Goal: Information Seeking & Learning: Learn about a topic

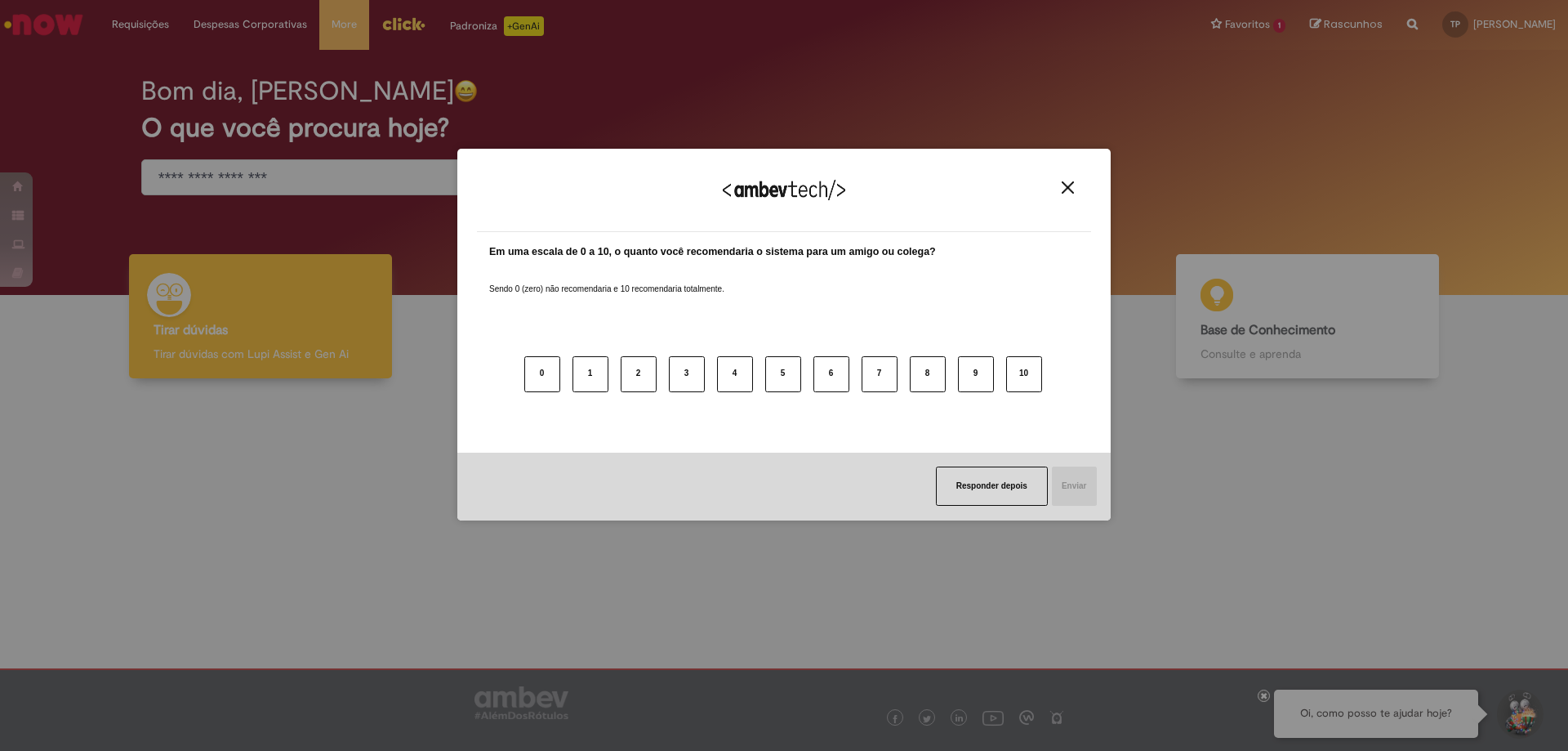
click at [1076, 187] on button "Close" at bounding box center [1068, 188] width 22 height 14
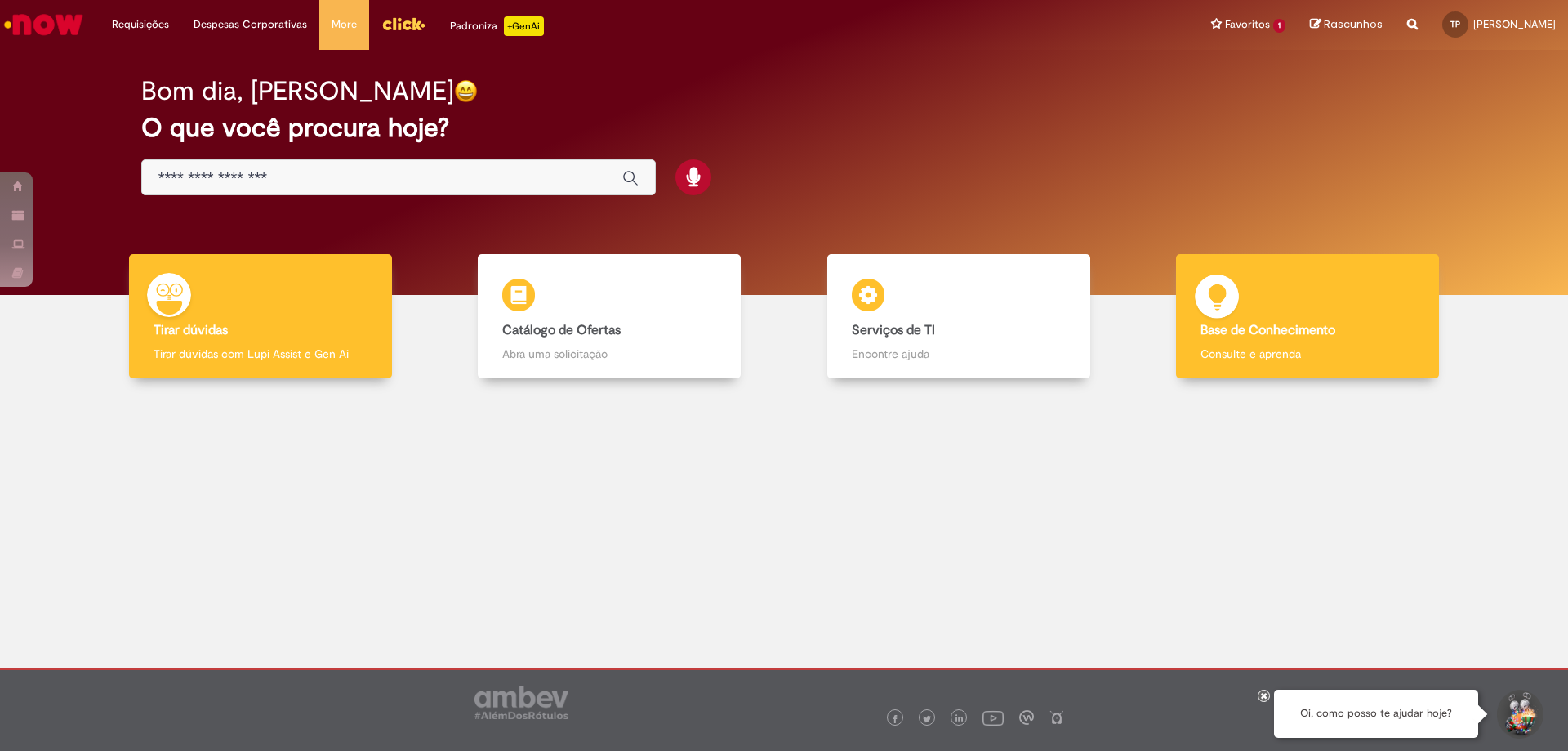
click at [1318, 343] on div "Base de Conhecimento Base de Conhecimento Consulte e aprenda" at bounding box center [1308, 317] width 263 height 125
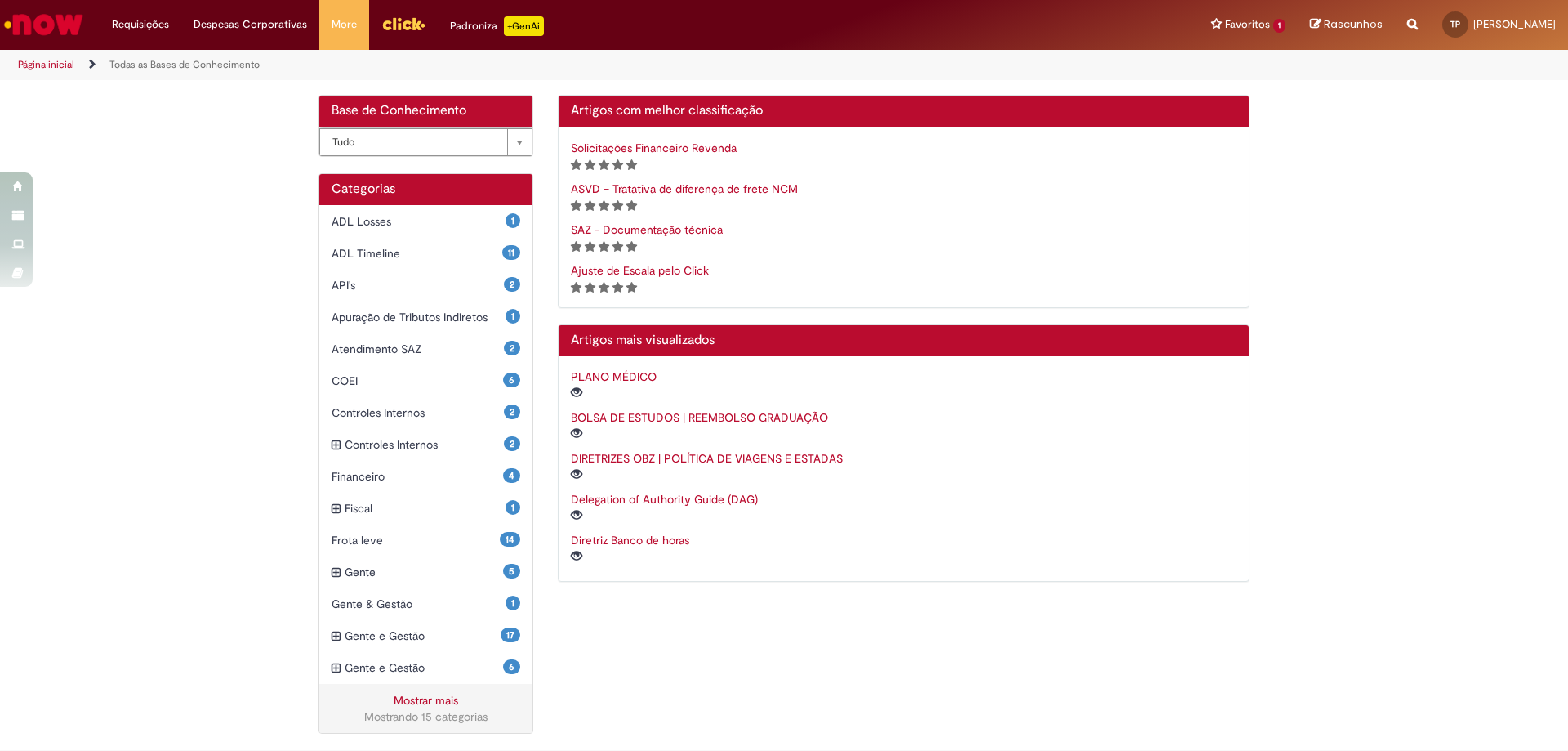
scroll to position [279, 0]
click at [438, 699] on link "Mostrar mais" at bounding box center [426, 700] width 64 height 14
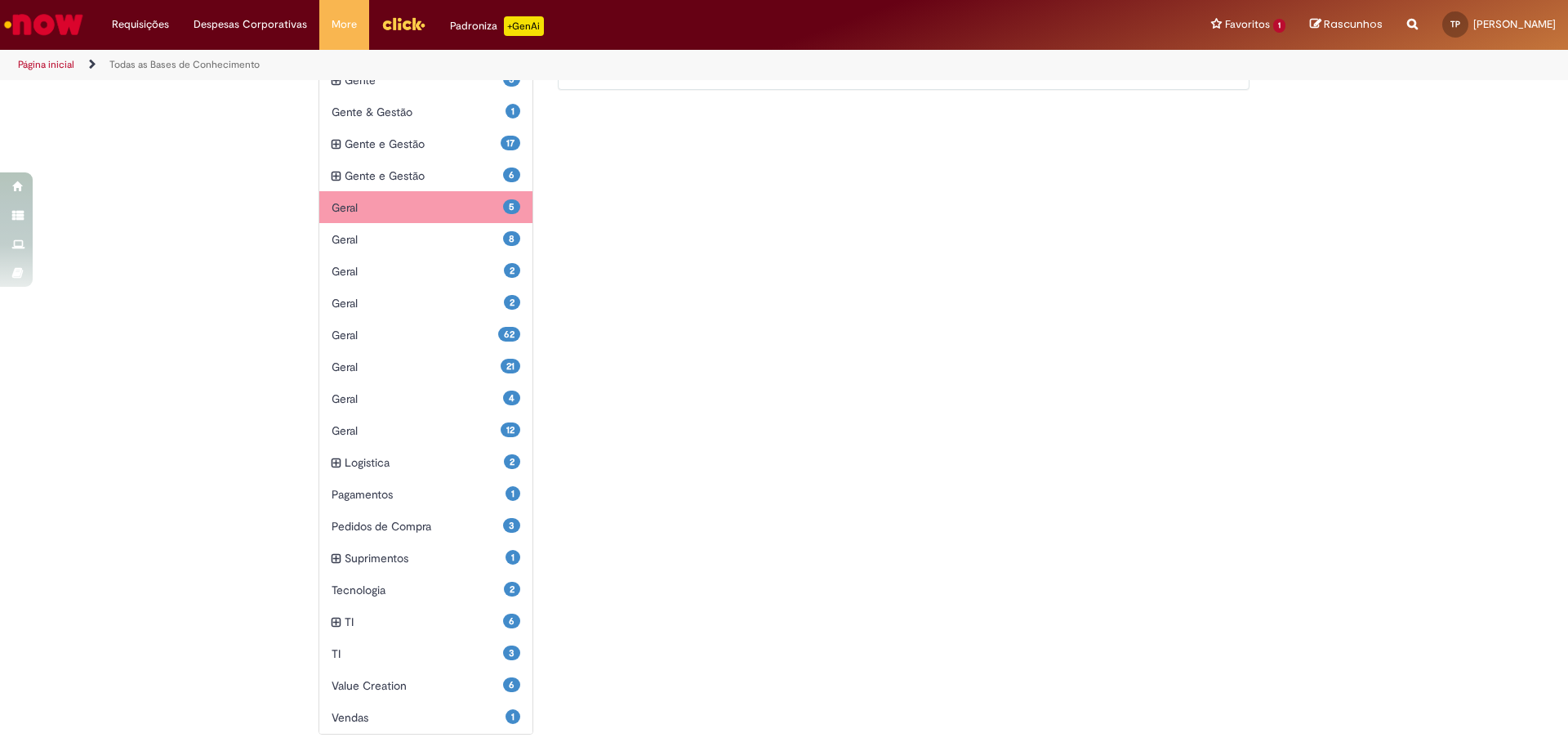
scroll to position [526, 0]
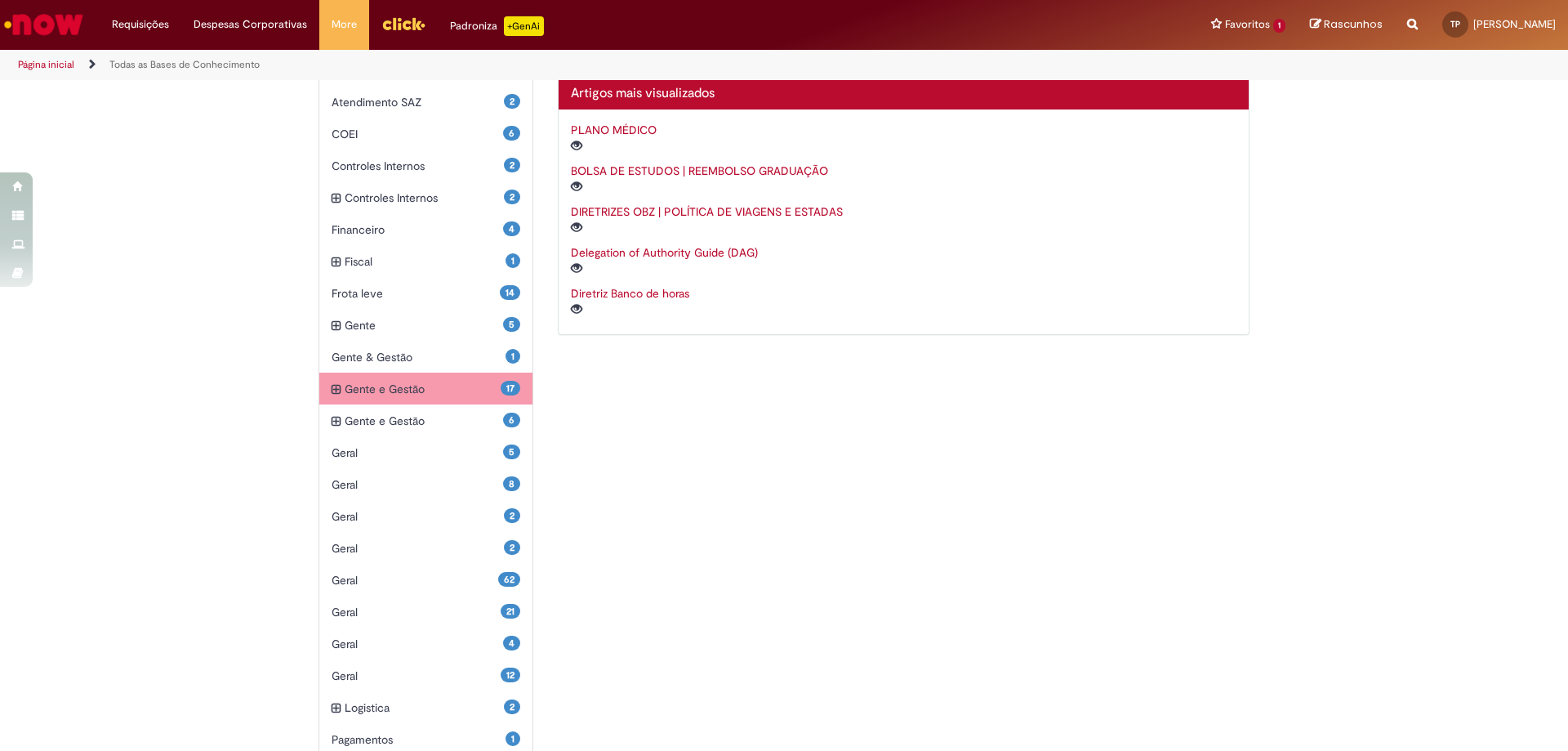
click at [441, 384] on span "Gente e Gestão Itens" at bounding box center [423, 388] width 156 height 16
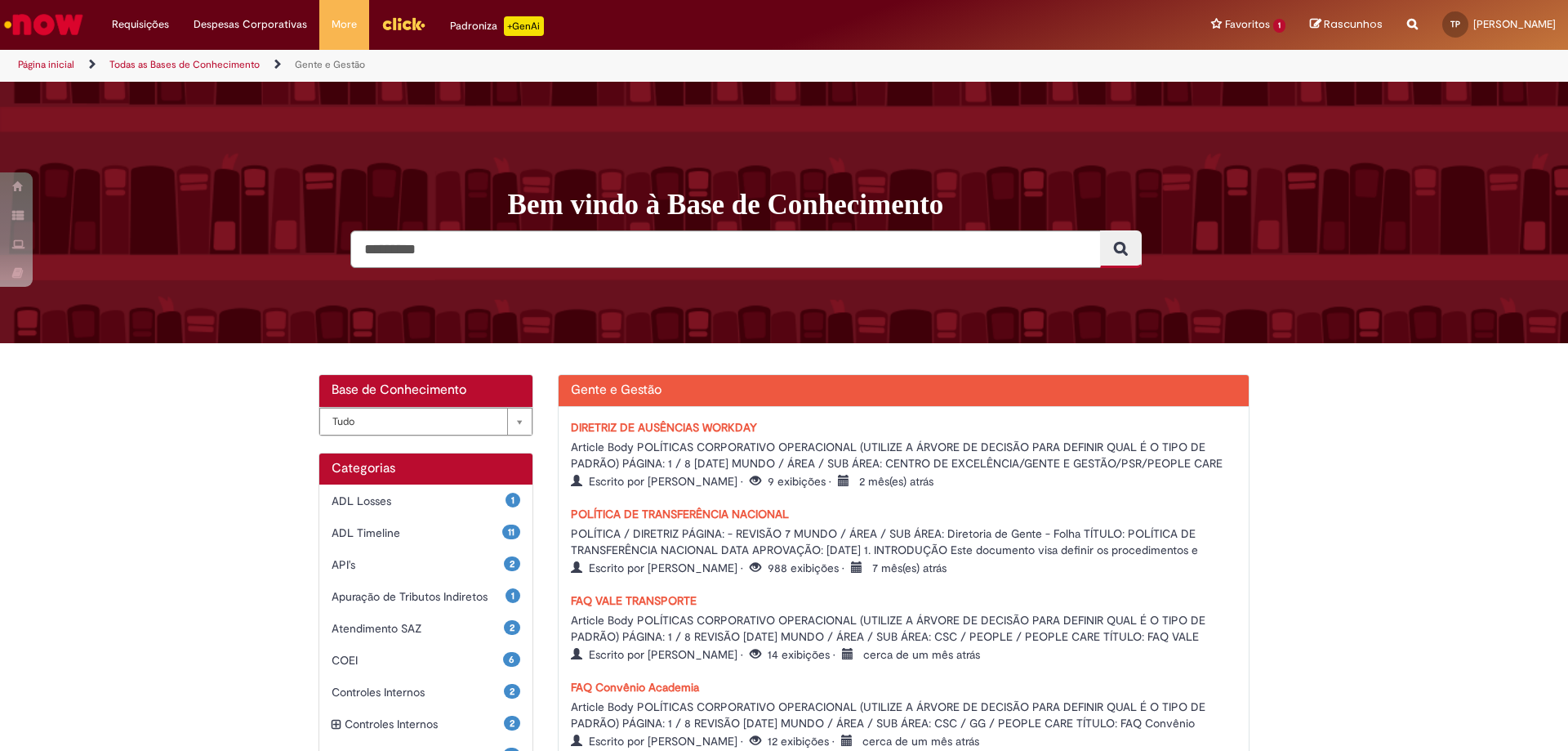
scroll to position [163, 0]
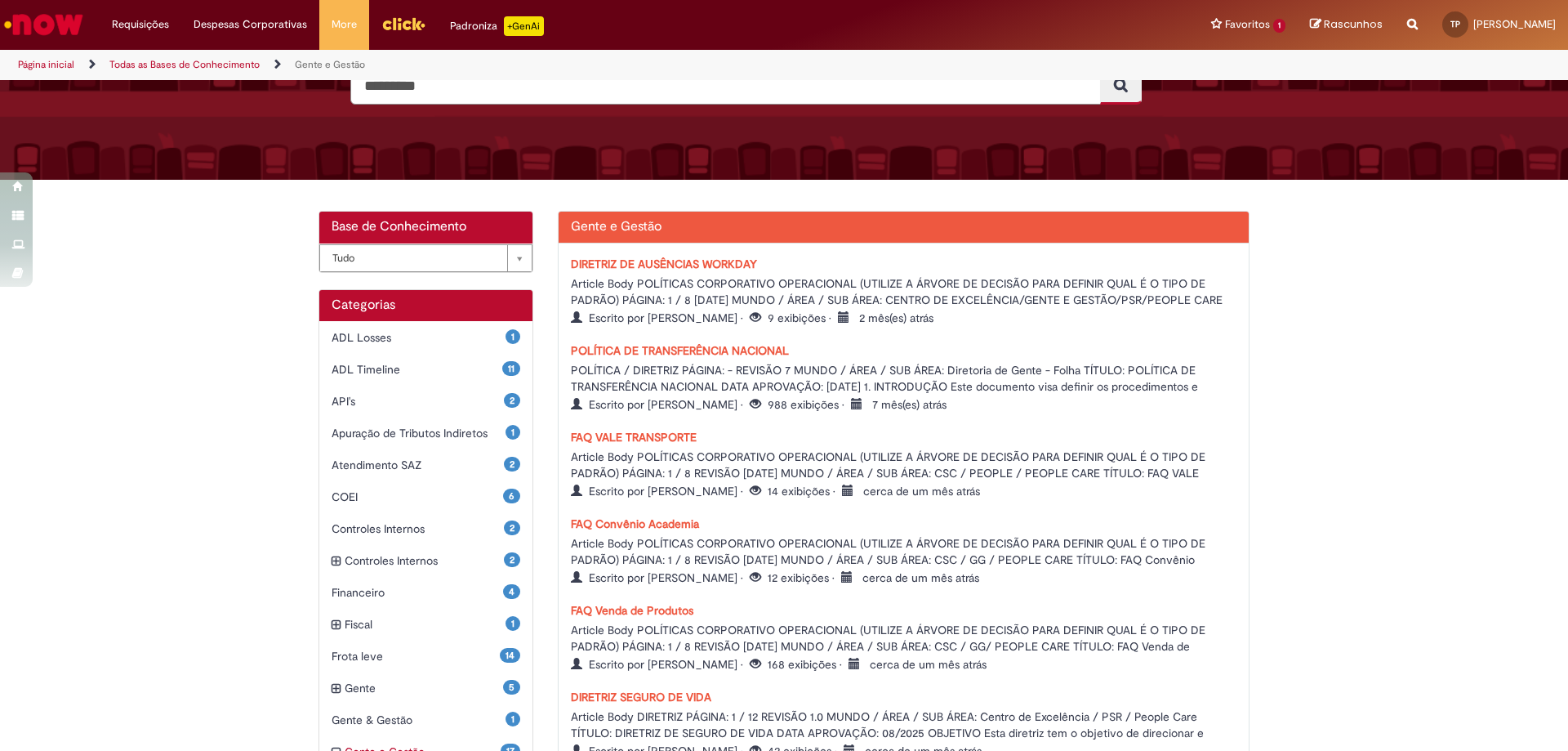
click at [629, 431] on link "FAQ VALE TRANSPORTE" at bounding box center [634, 436] width 126 height 14
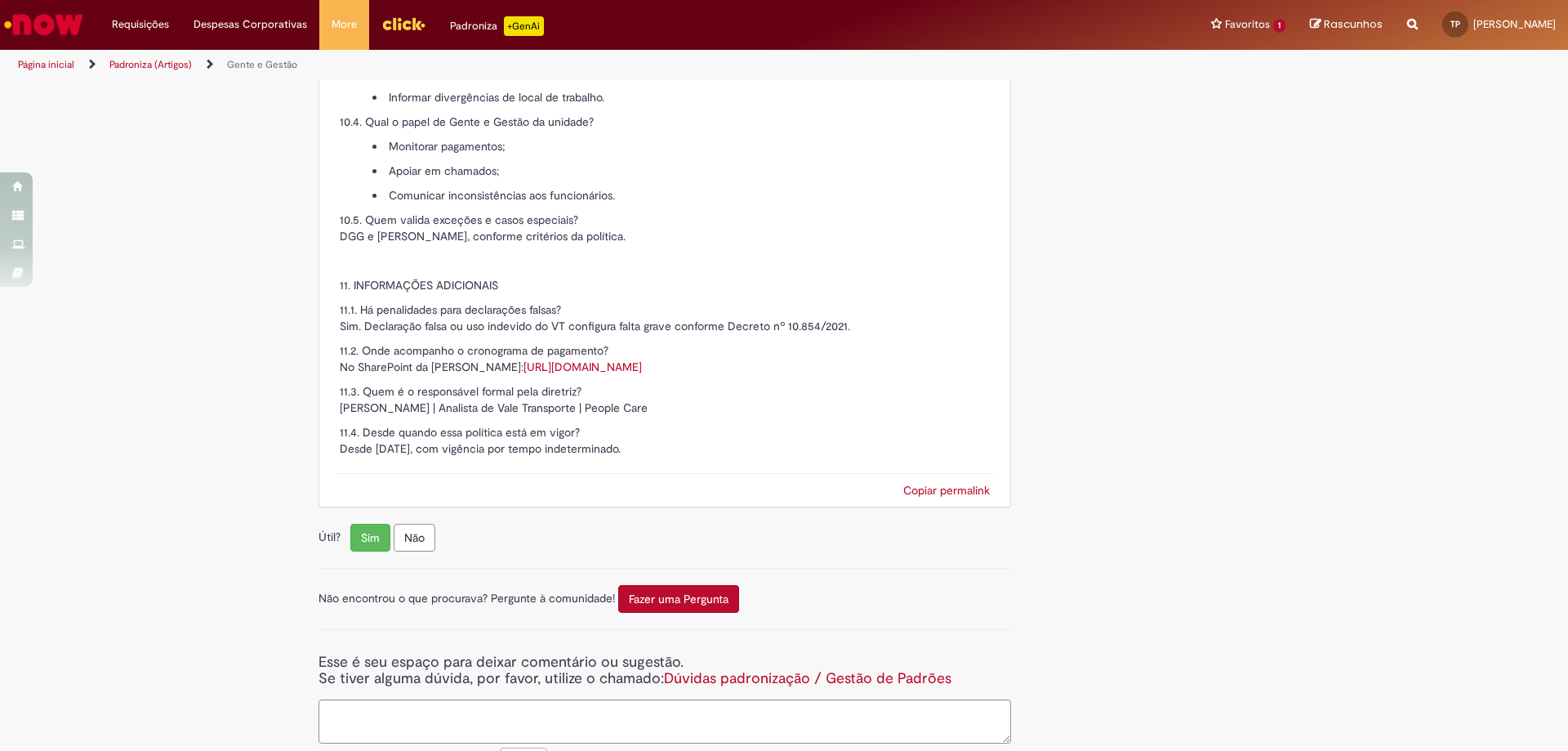
scroll to position [3105, 0]
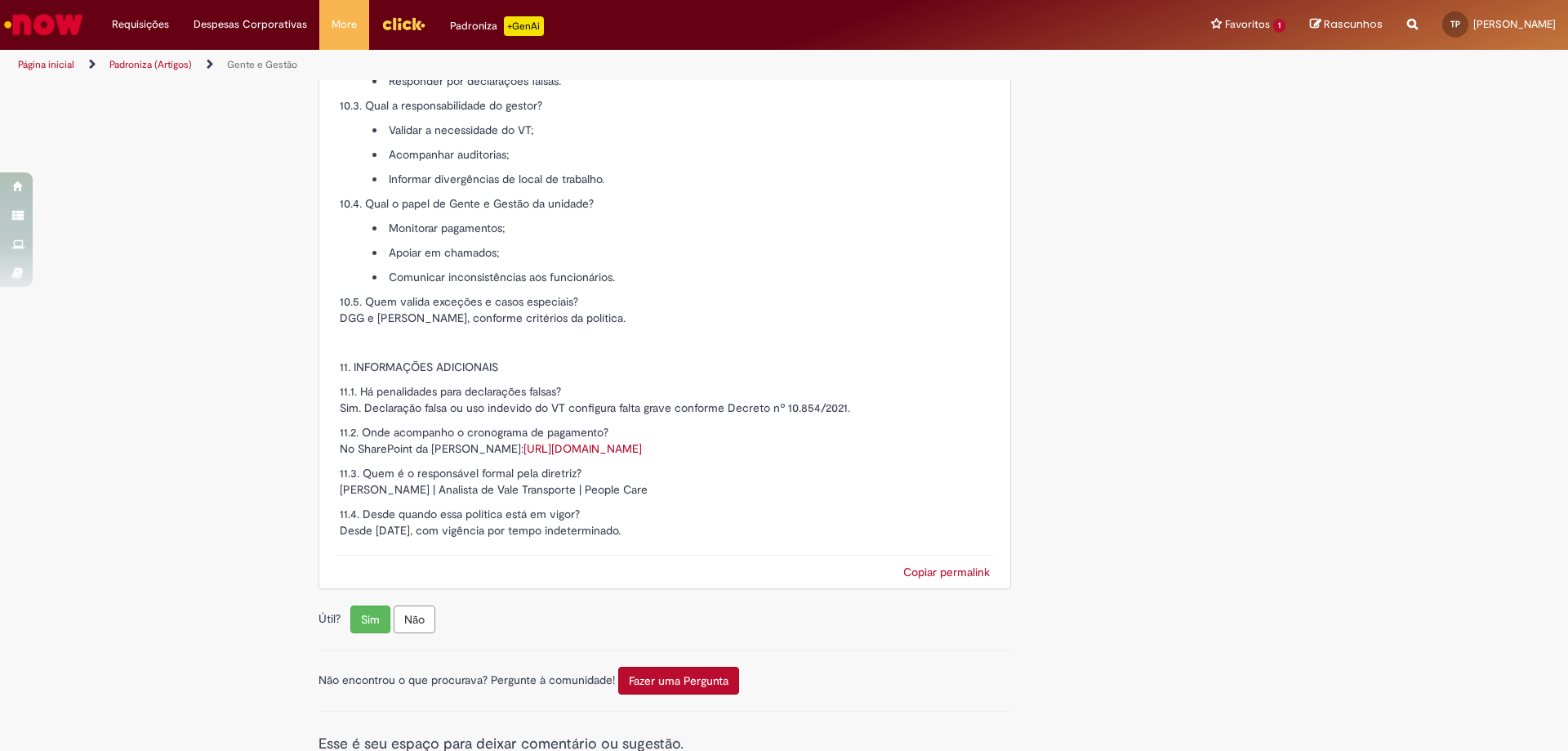
click at [944, 572] on link "Copiar permalink" at bounding box center [947, 572] width 86 height 14
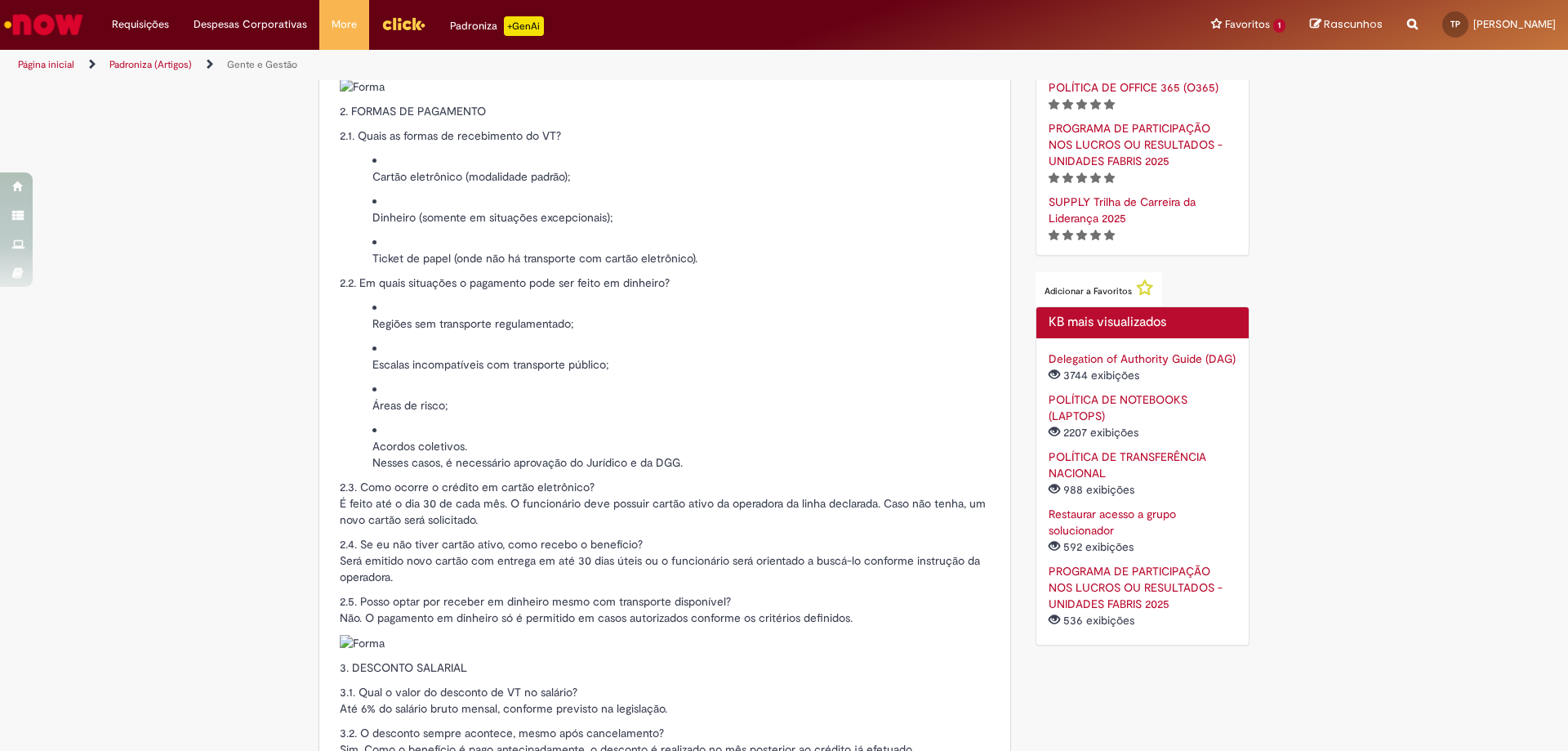
scroll to position [359, 0]
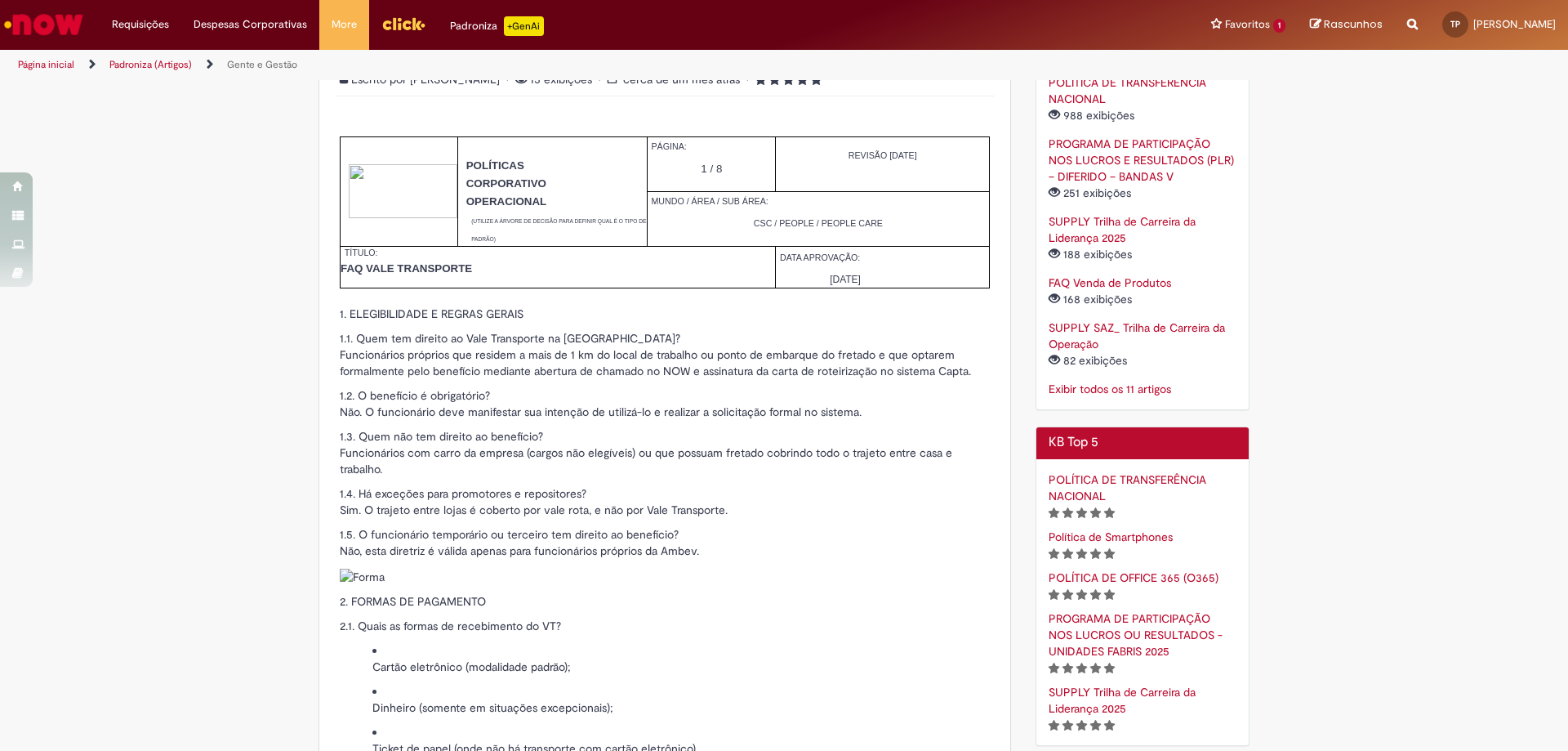
click at [153, 68] on link "Padroniza (Artigos)" at bounding box center [150, 64] width 83 height 13
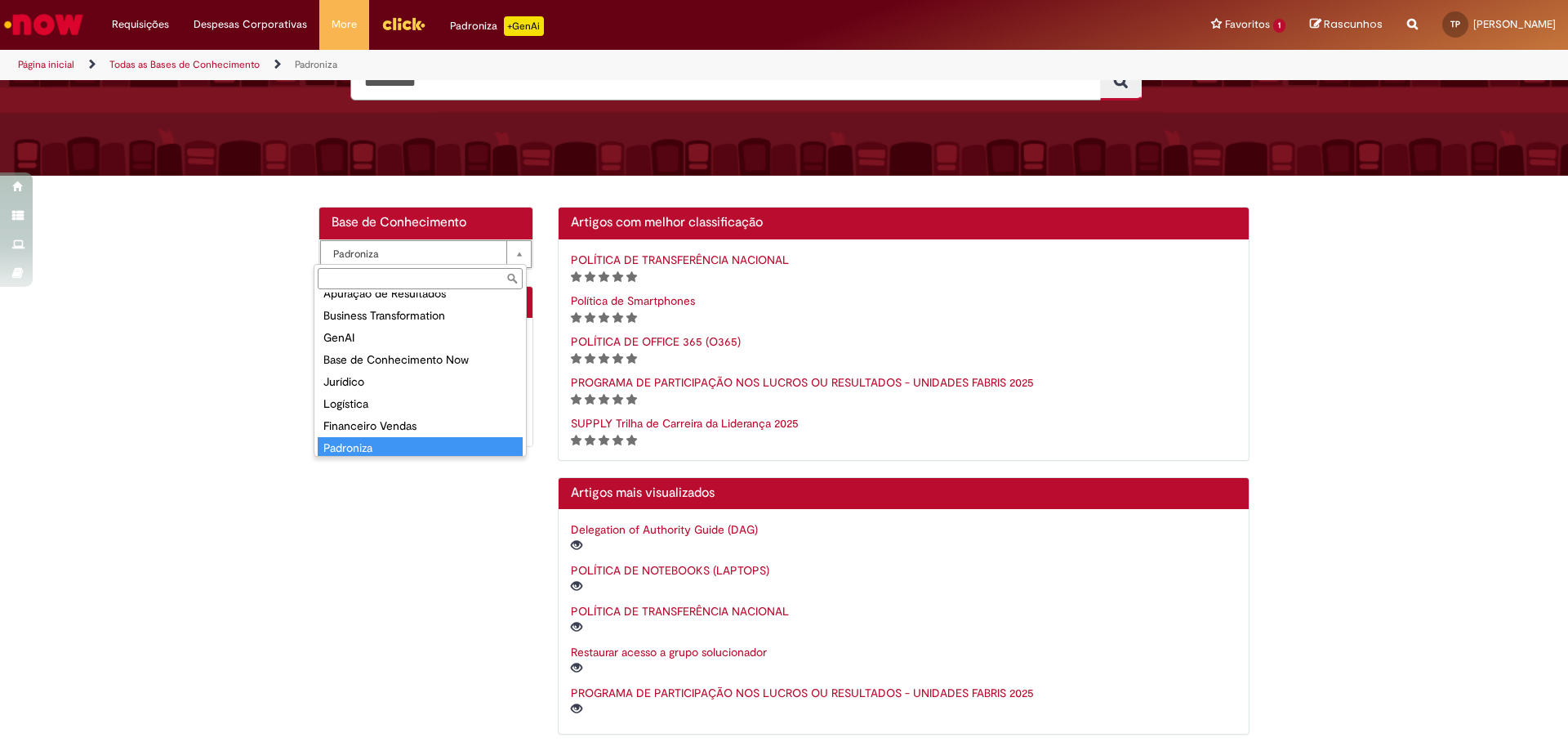
scroll to position [25, 0]
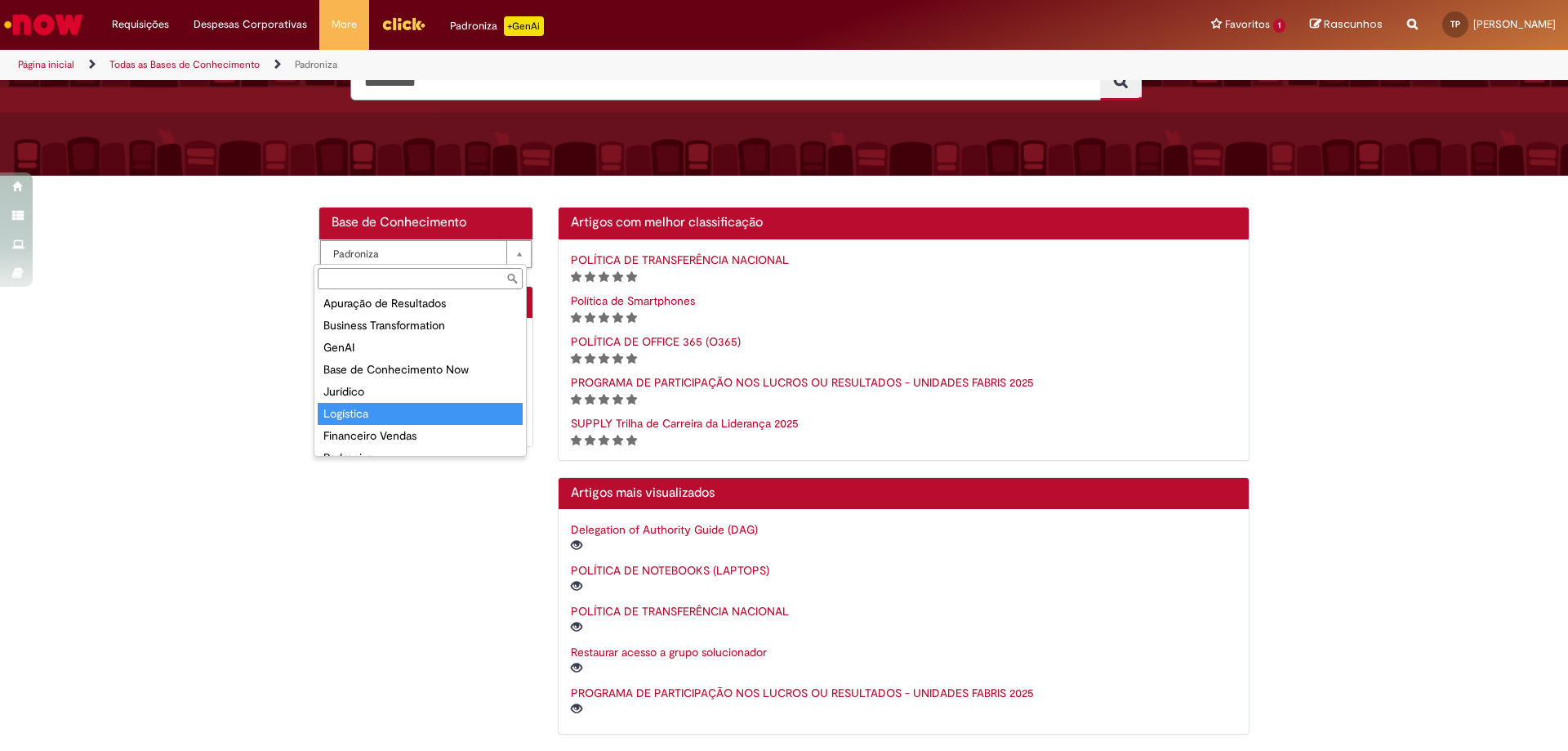
select select "**********"
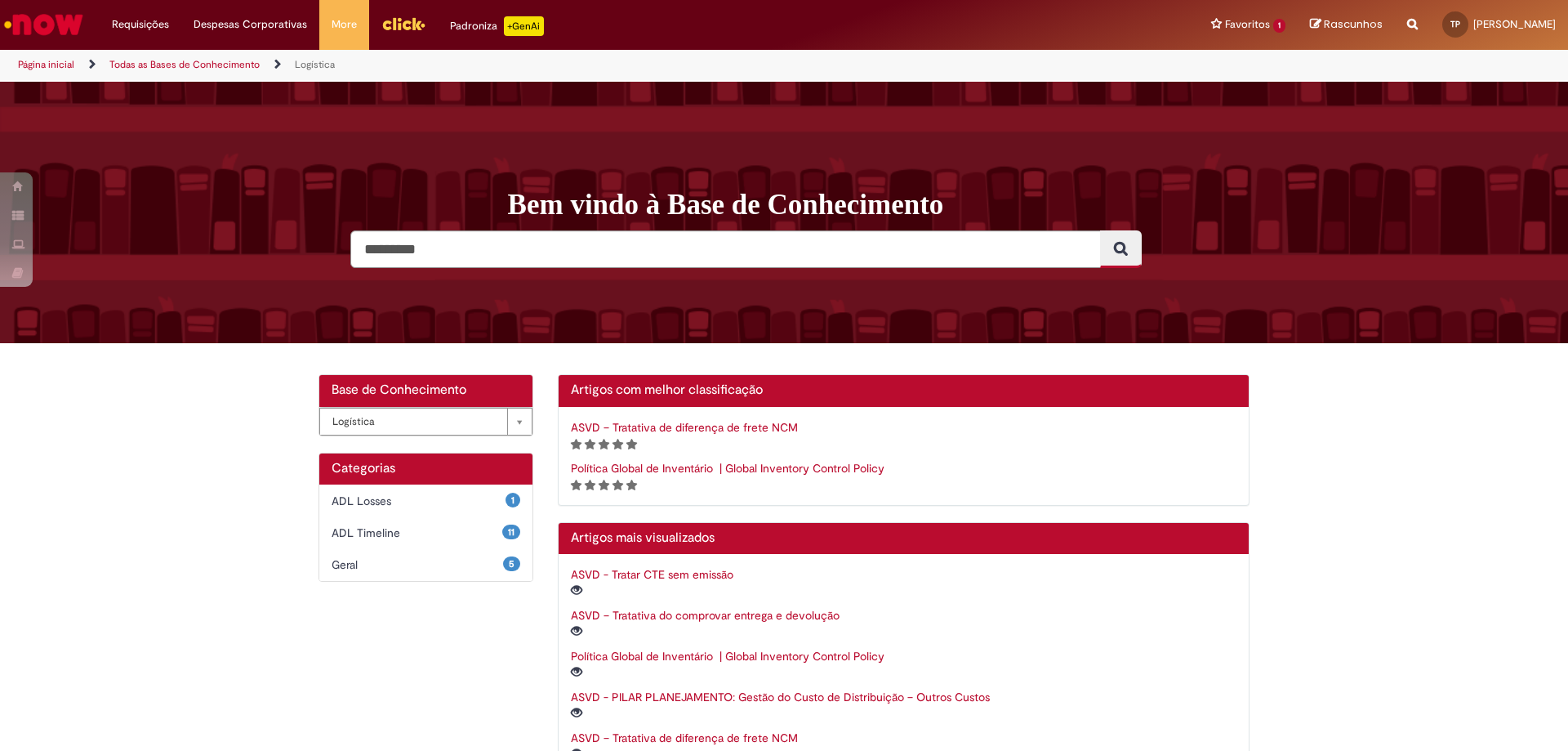
click at [31, 63] on link "Página inicial" at bounding box center [46, 64] width 57 height 13
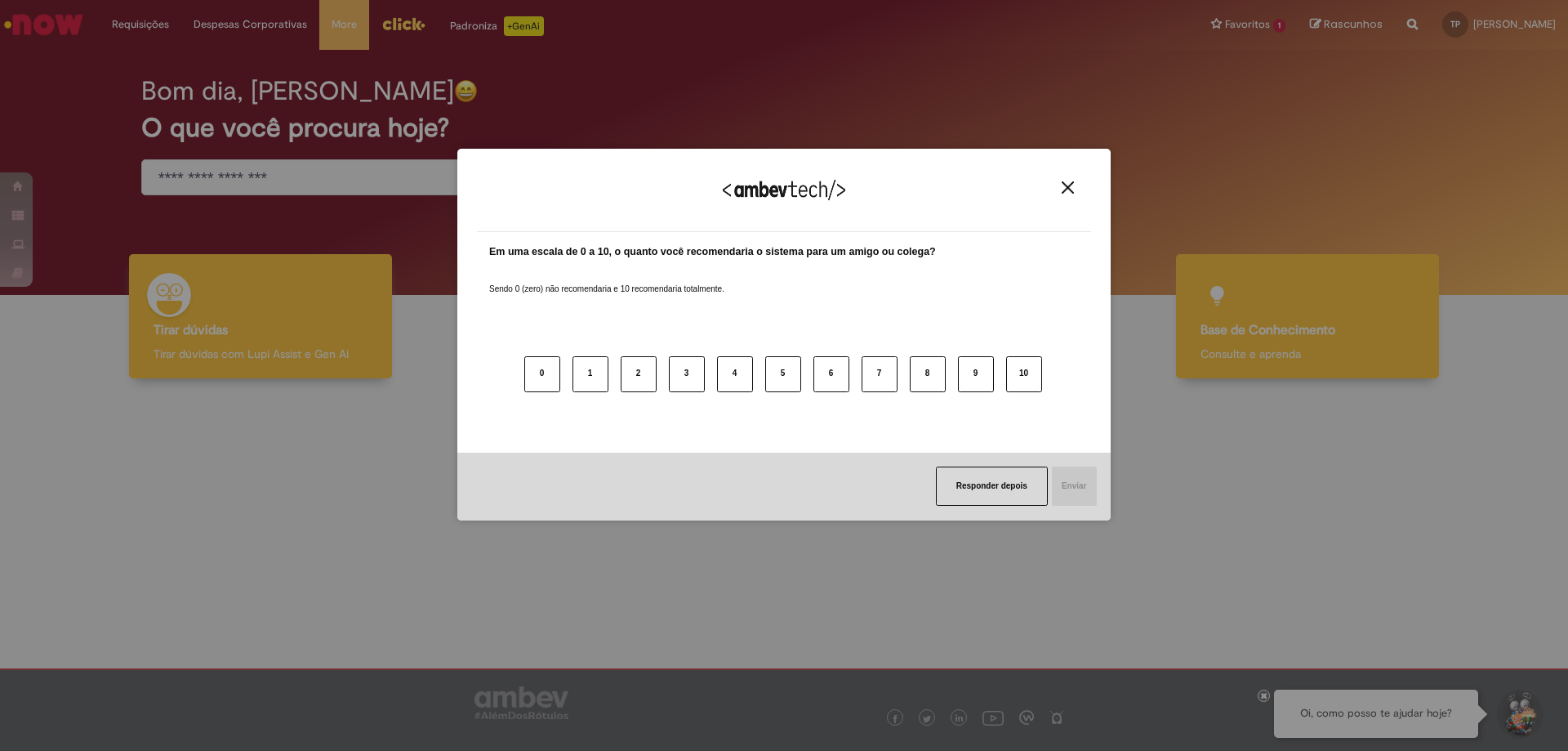
click at [1379, 332] on div "Agradecemos seu feedback! Em uma escala de 0 a 10, o quanto você recomendaria o…" at bounding box center [784, 376] width 1568 height 751
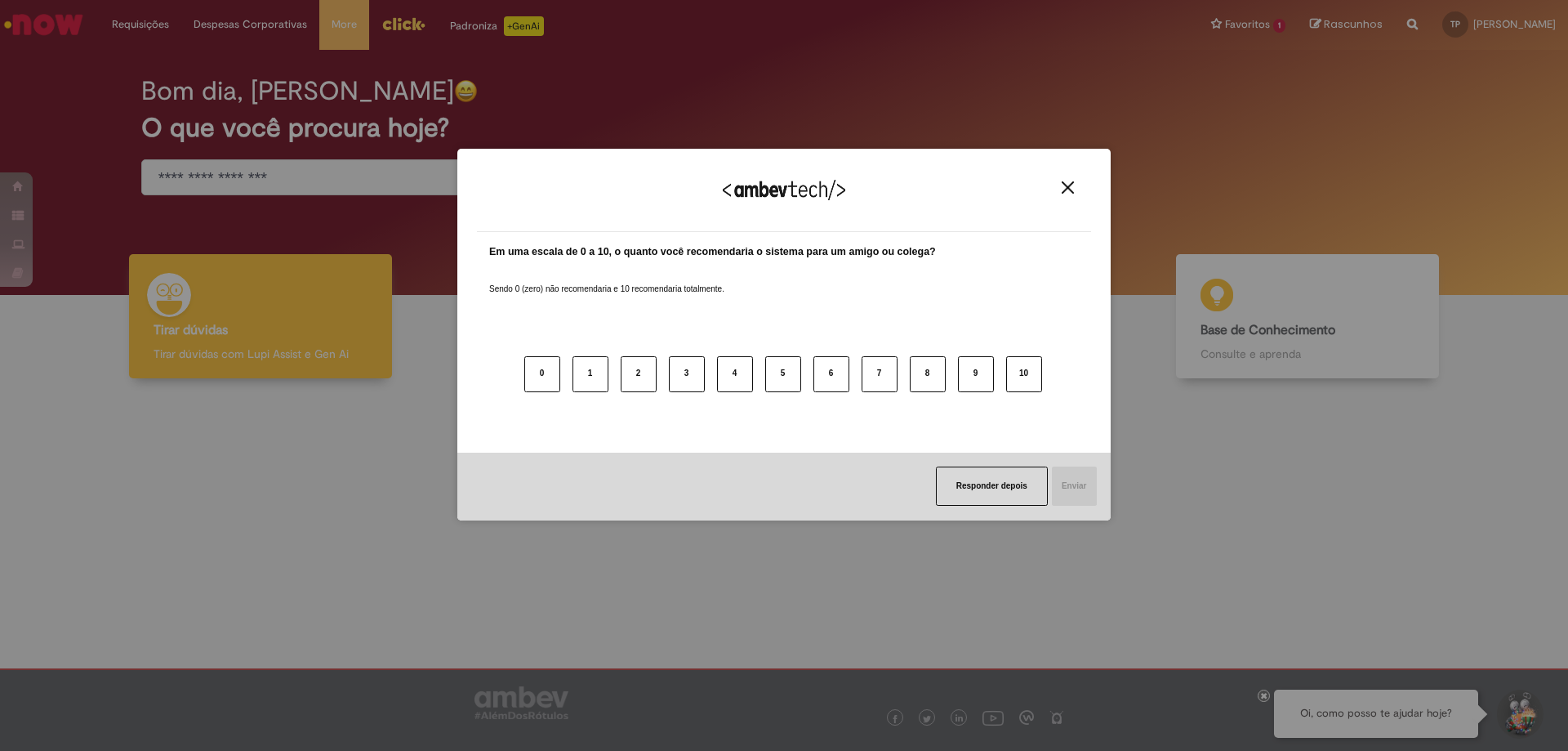
click at [1062, 196] on div "Agradecemos seu feedback!" at bounding box center [784, 200] width 615 height 63
click at [1061, 184] on button "Close" at bounding box center [1068, 188] width 22 height 14
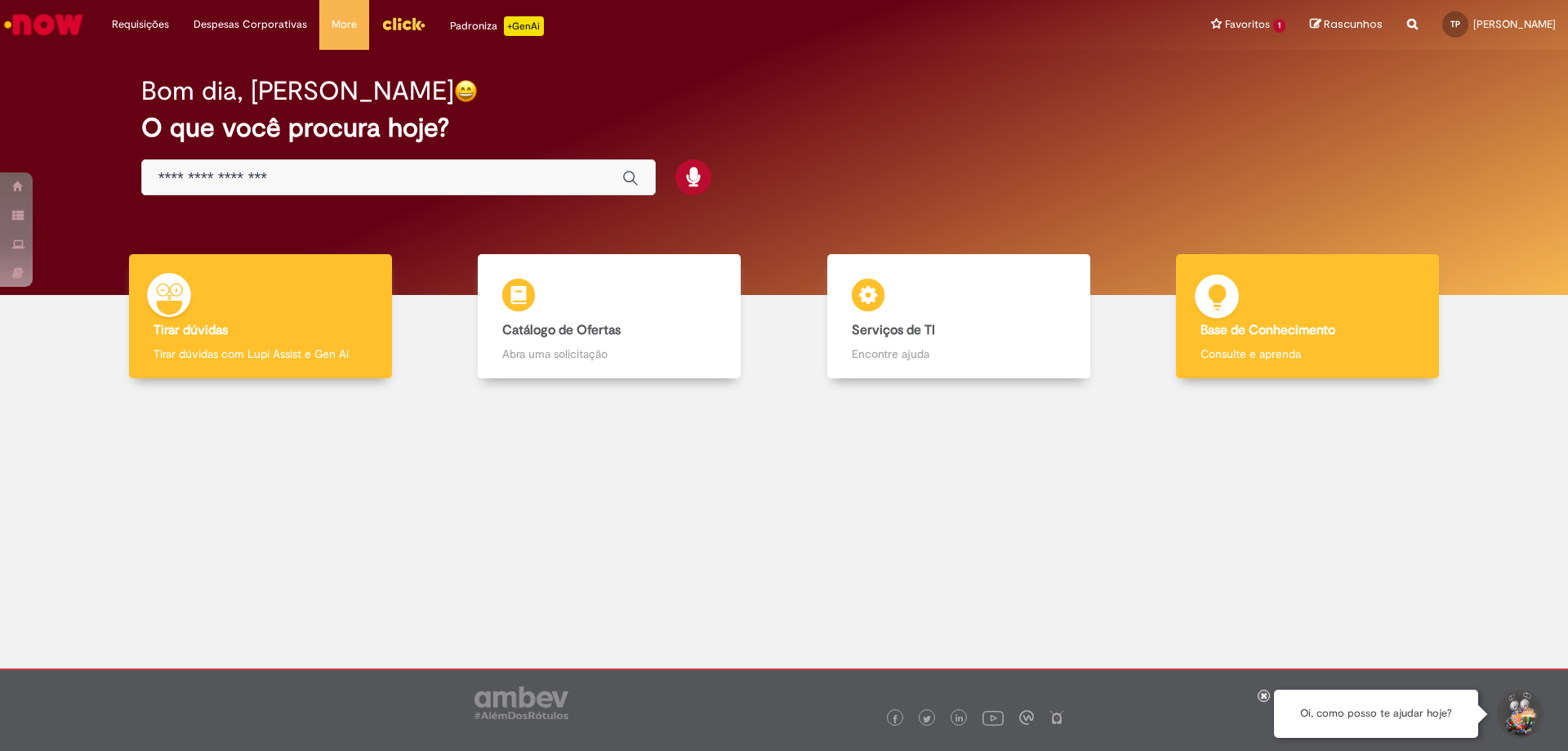
click at [1378, 348] on p "Consulte e aprenda" at bounding box center [1308, 354] width 214 height 16
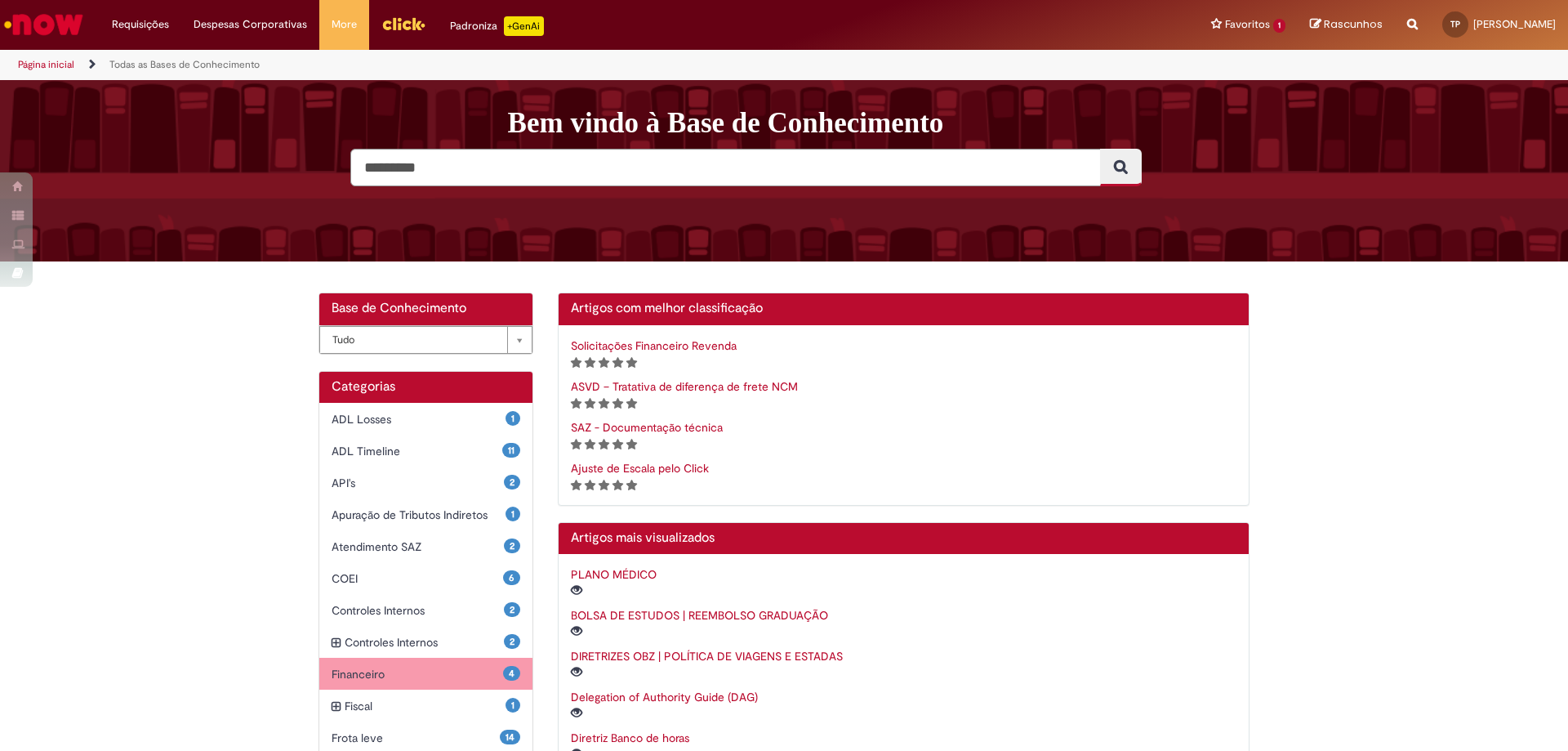
scroll to position [245, 0]
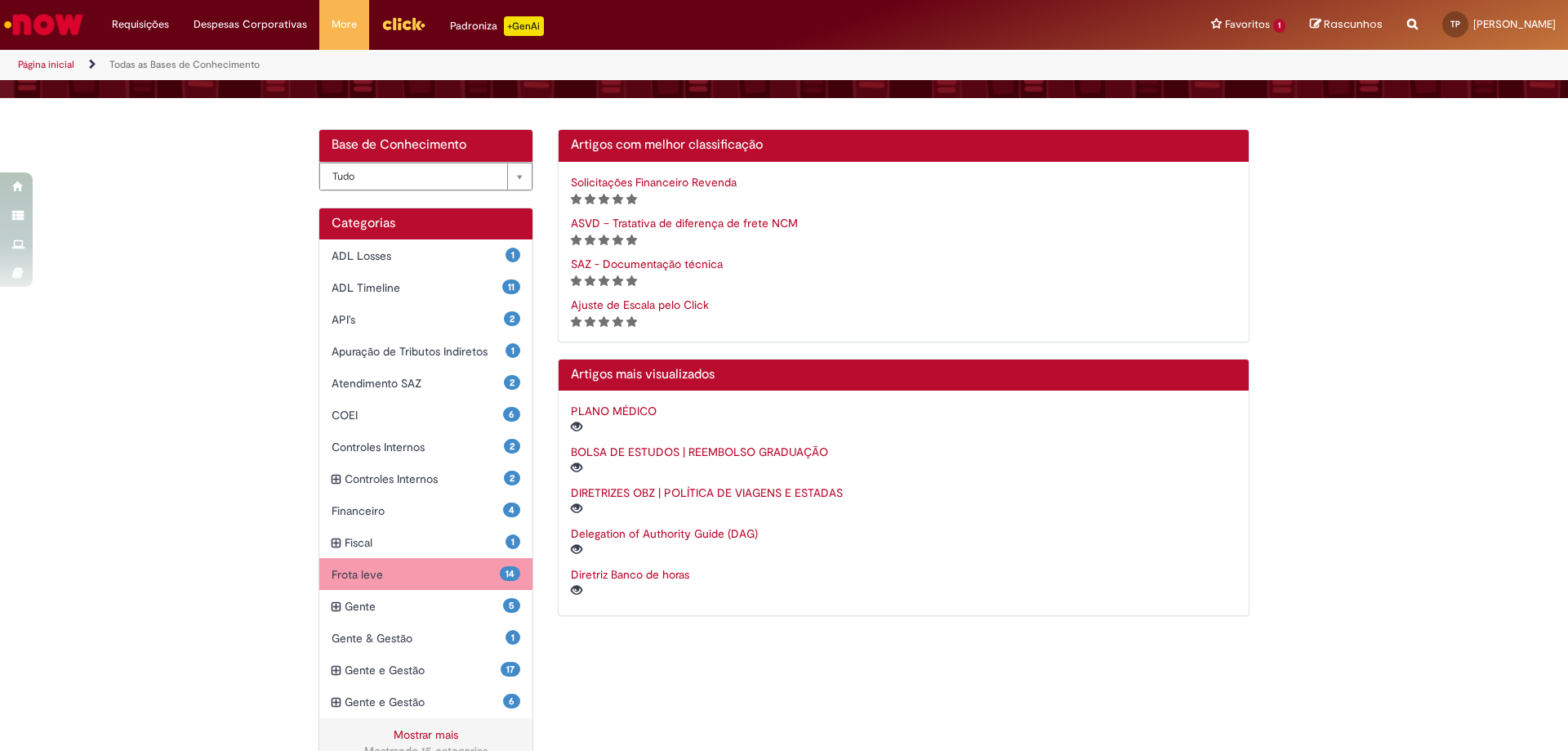
click at [367, 575] on span "Frota leve Itens" at bounding box center [415, 574] width 168 height 16
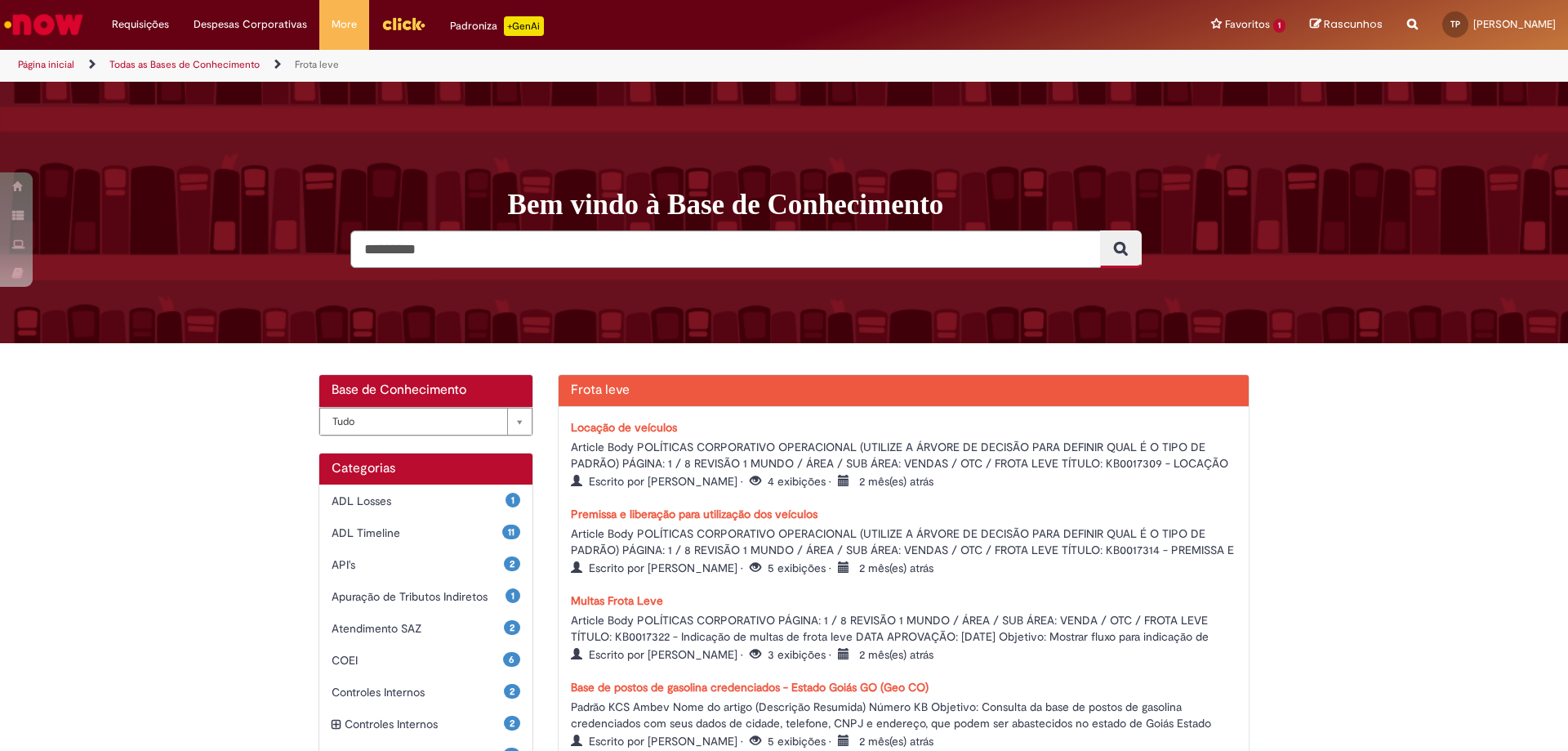
scroll to position [163, 0]
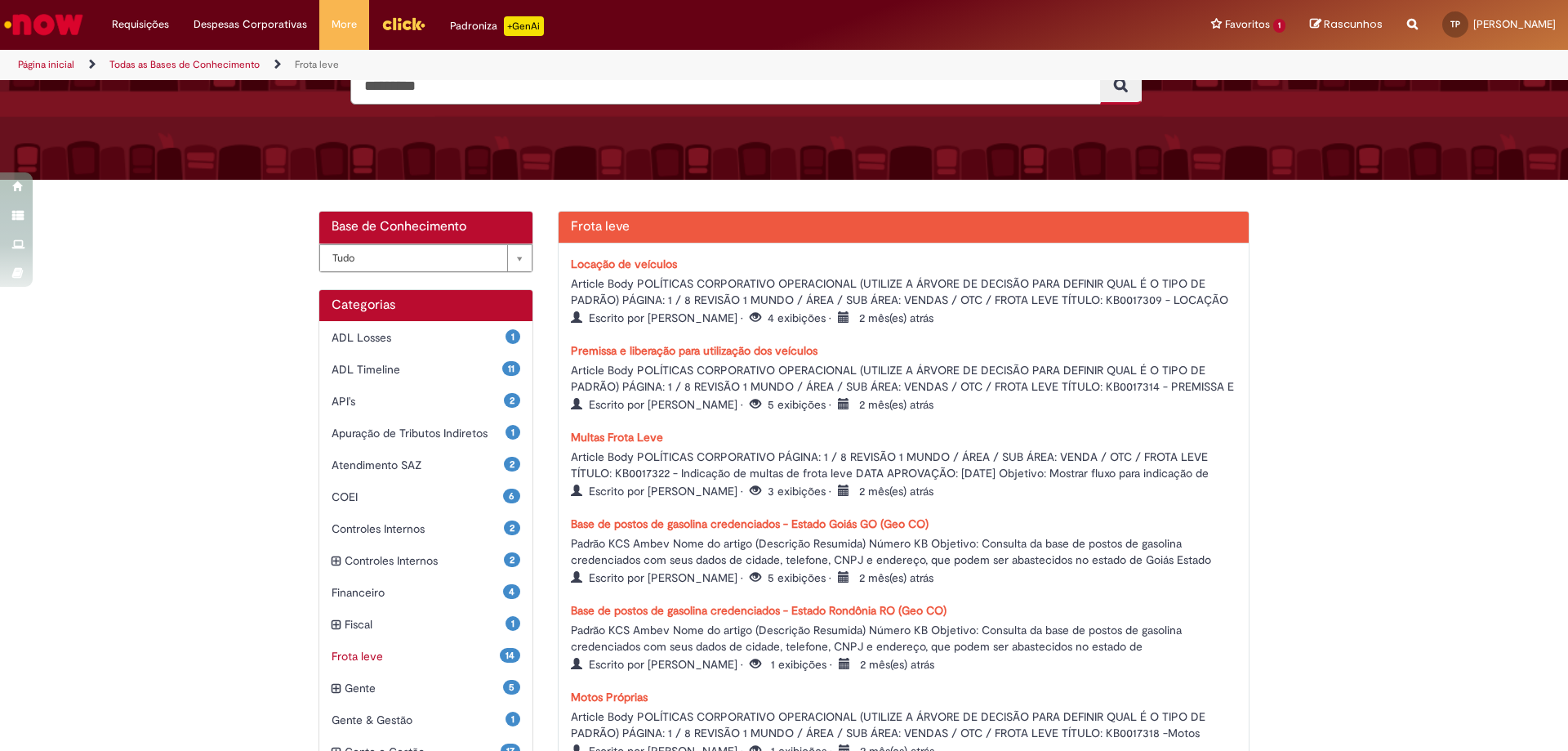
click at [638, 434] on link "Multas Frota Leve" at bounding box center [617, 436] width 92 height 14
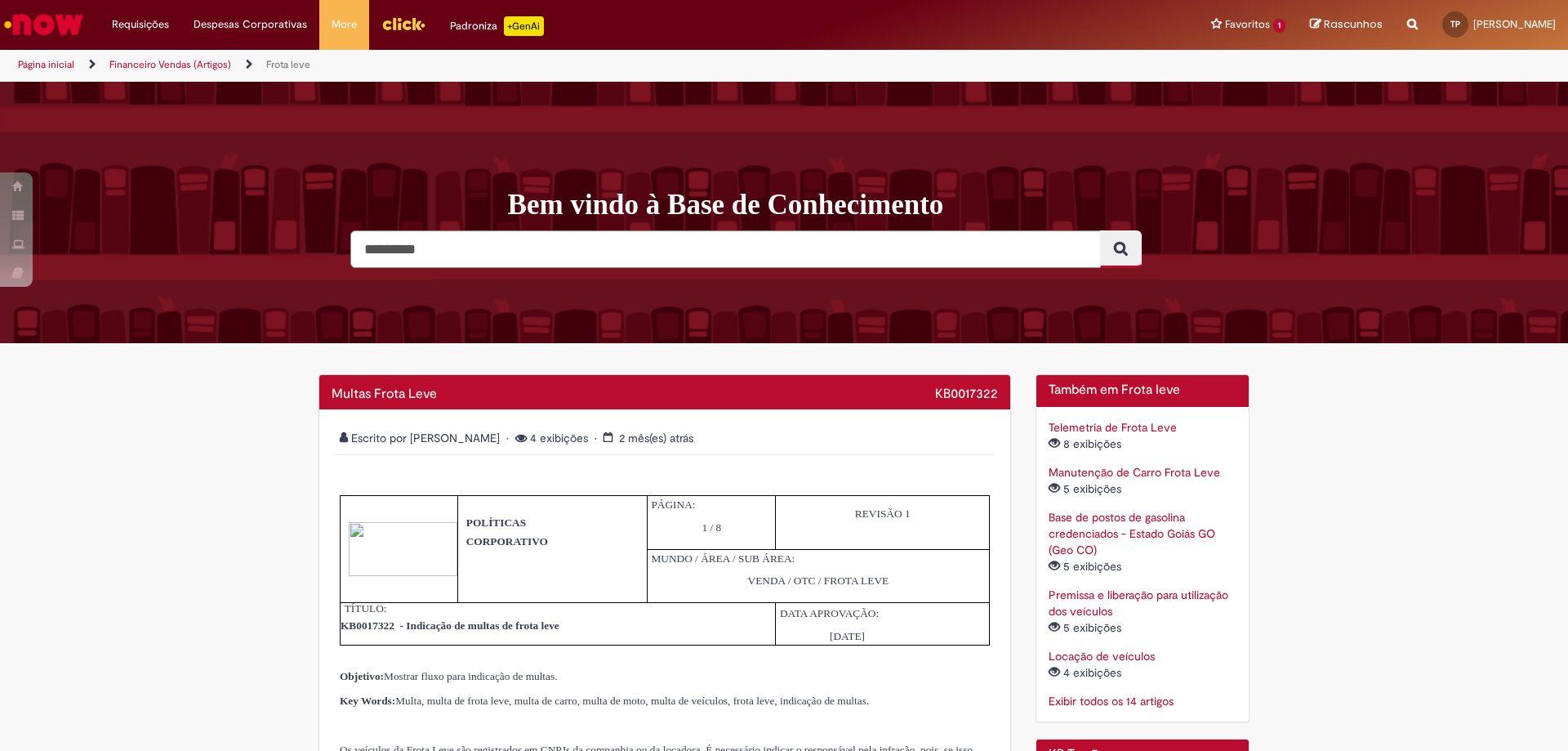
click at [266, 63] on link "Frota leve" at bounding box center [288, 64] width 44 height 13
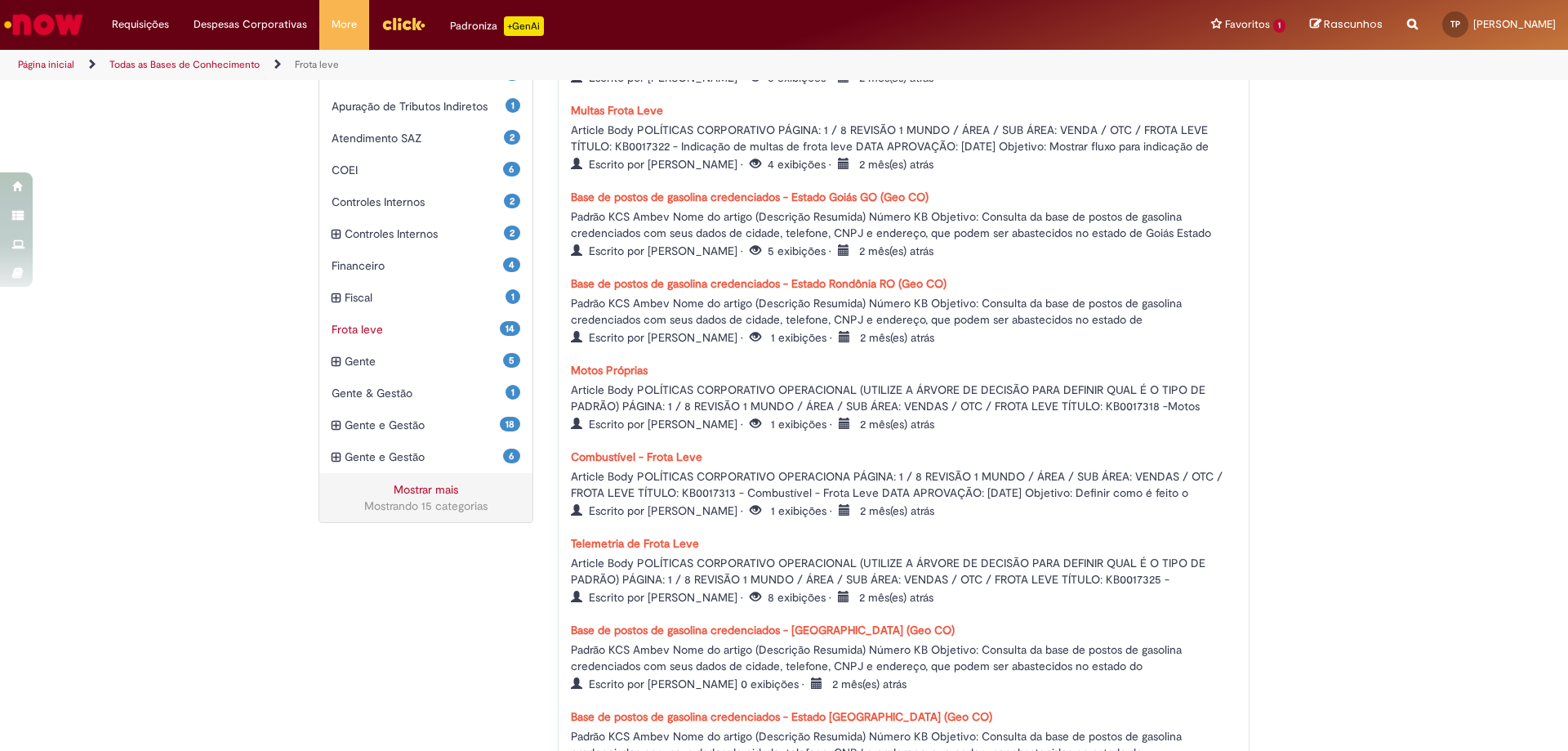
scroll to position [490, 0]
click at [641, 545] on link "Telemetria de Frota Leve" at bounding box center [636, 544] width 128 height 14
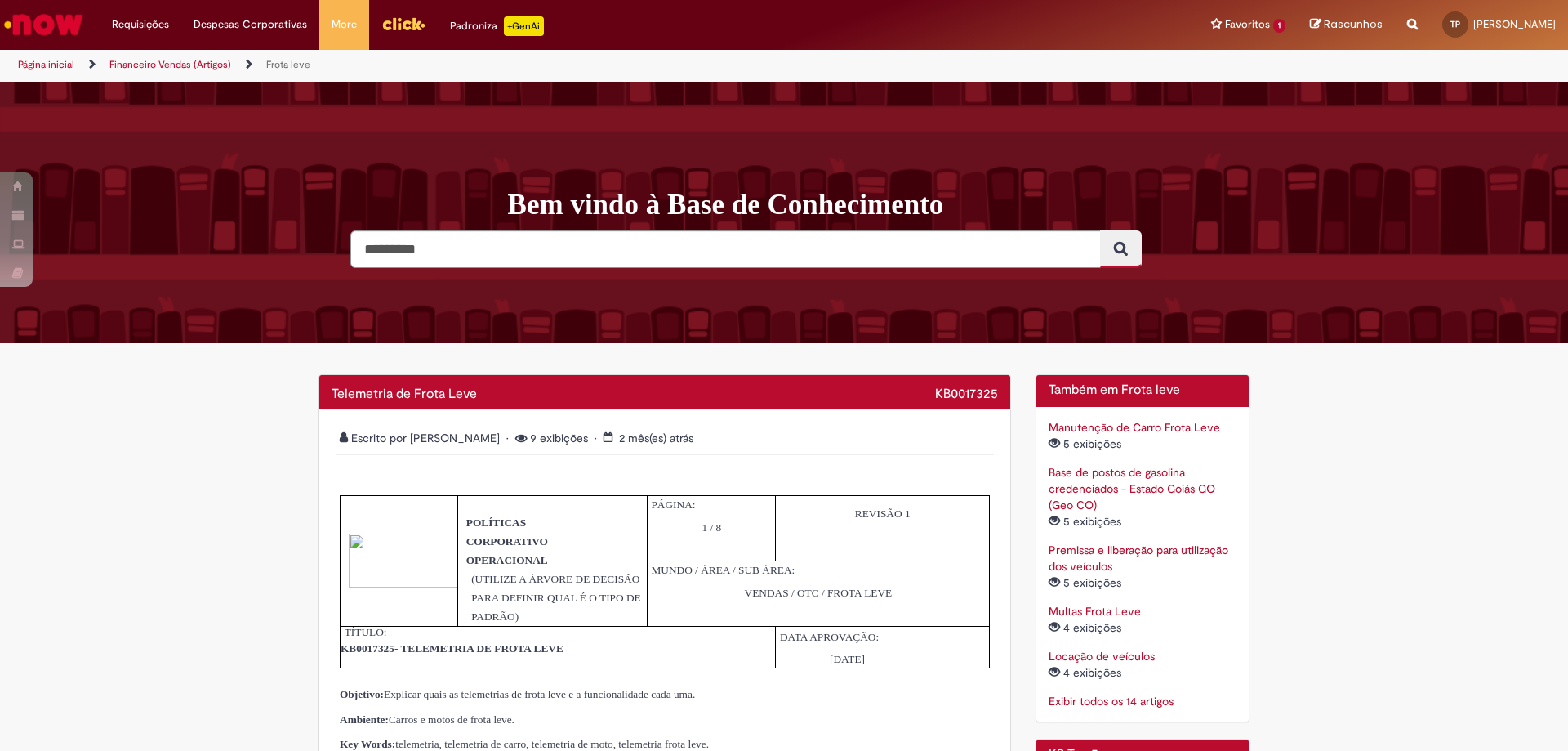
click at [1110, 699] on link "Exibir todos os 14 artigos" at bounding box center [1112, 700] width 125 height 14
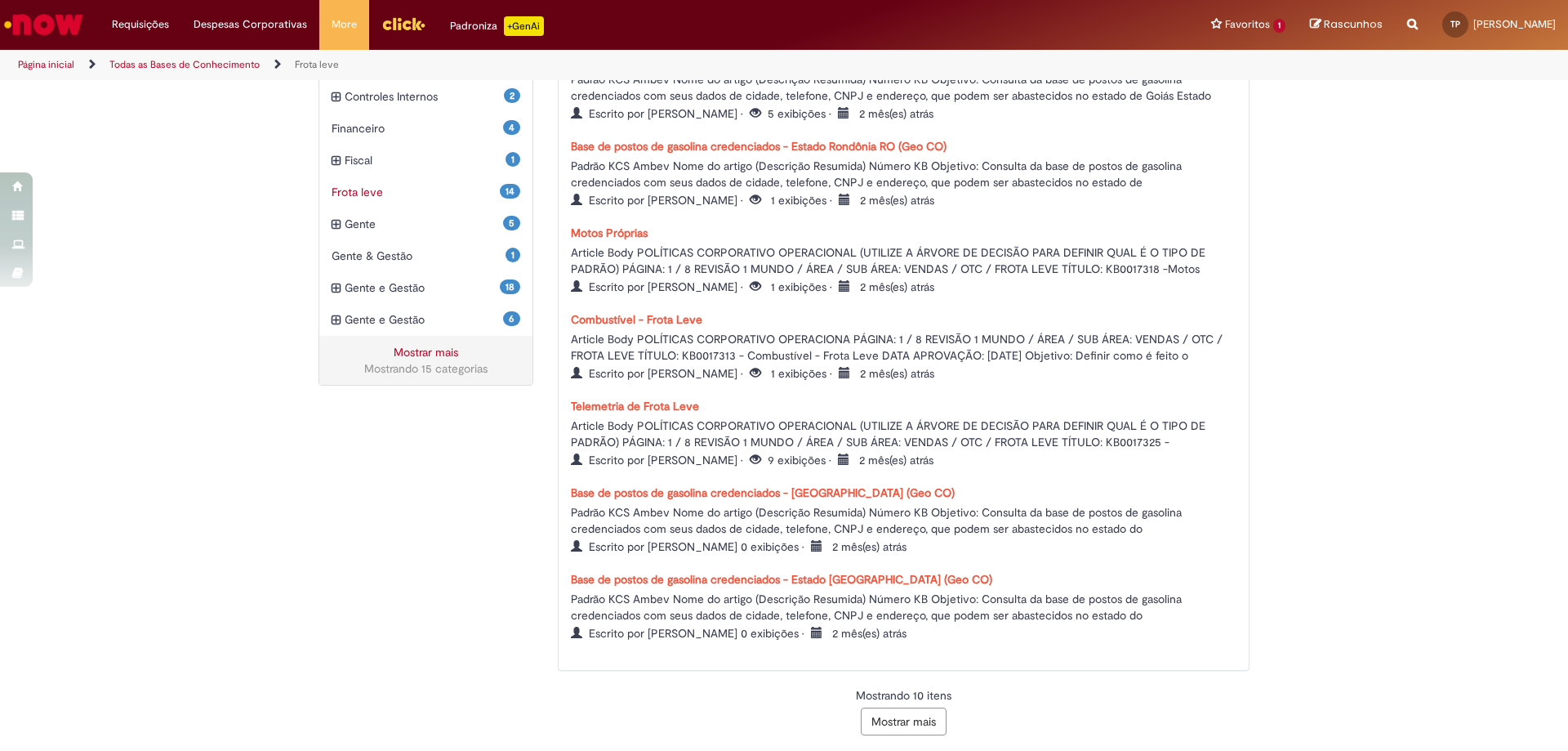
scroll to position [627, 0]
click at [916, 719] on button "Mostrar mais" at bounding box center [904, 722] width 85 height 28
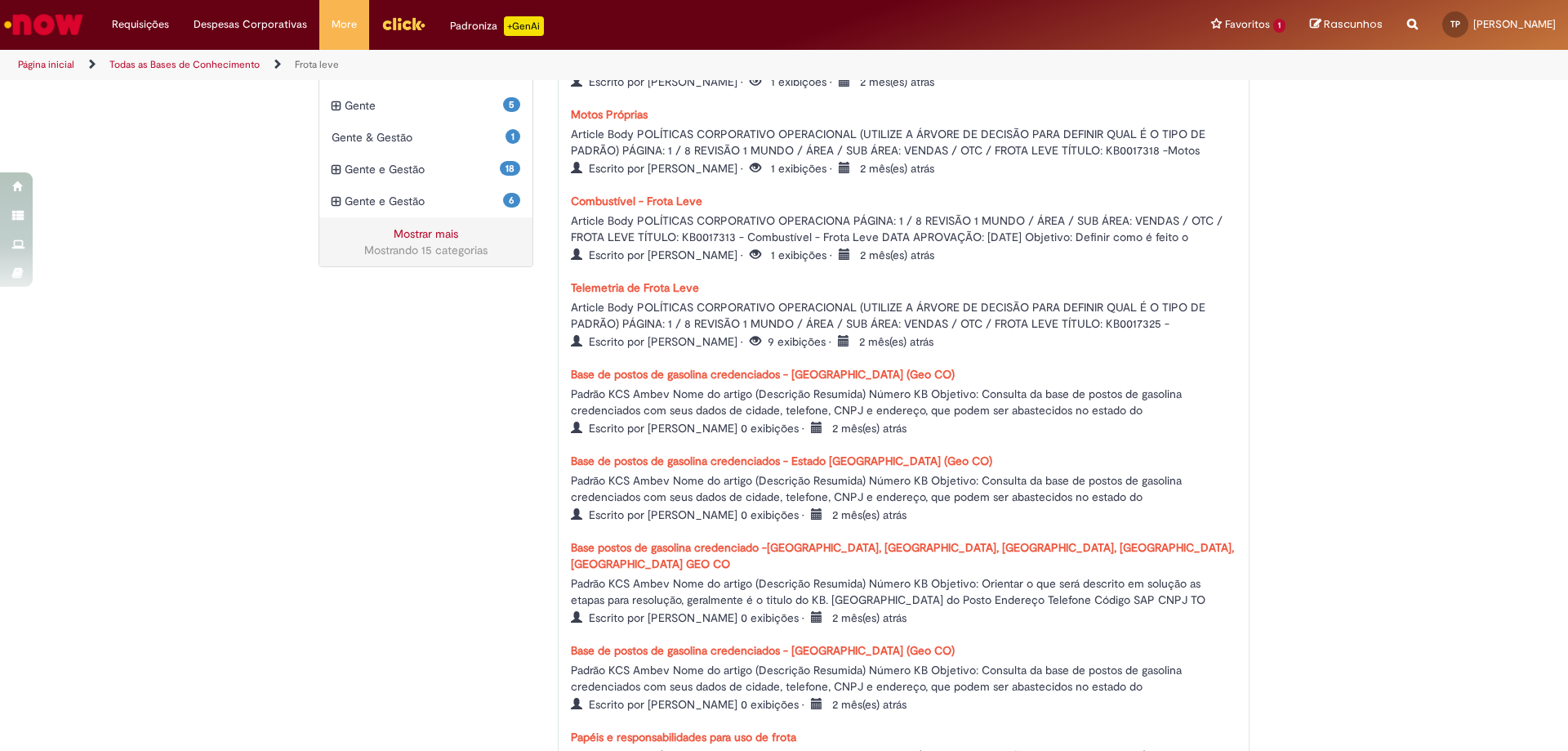
scroll to position [665, 0]
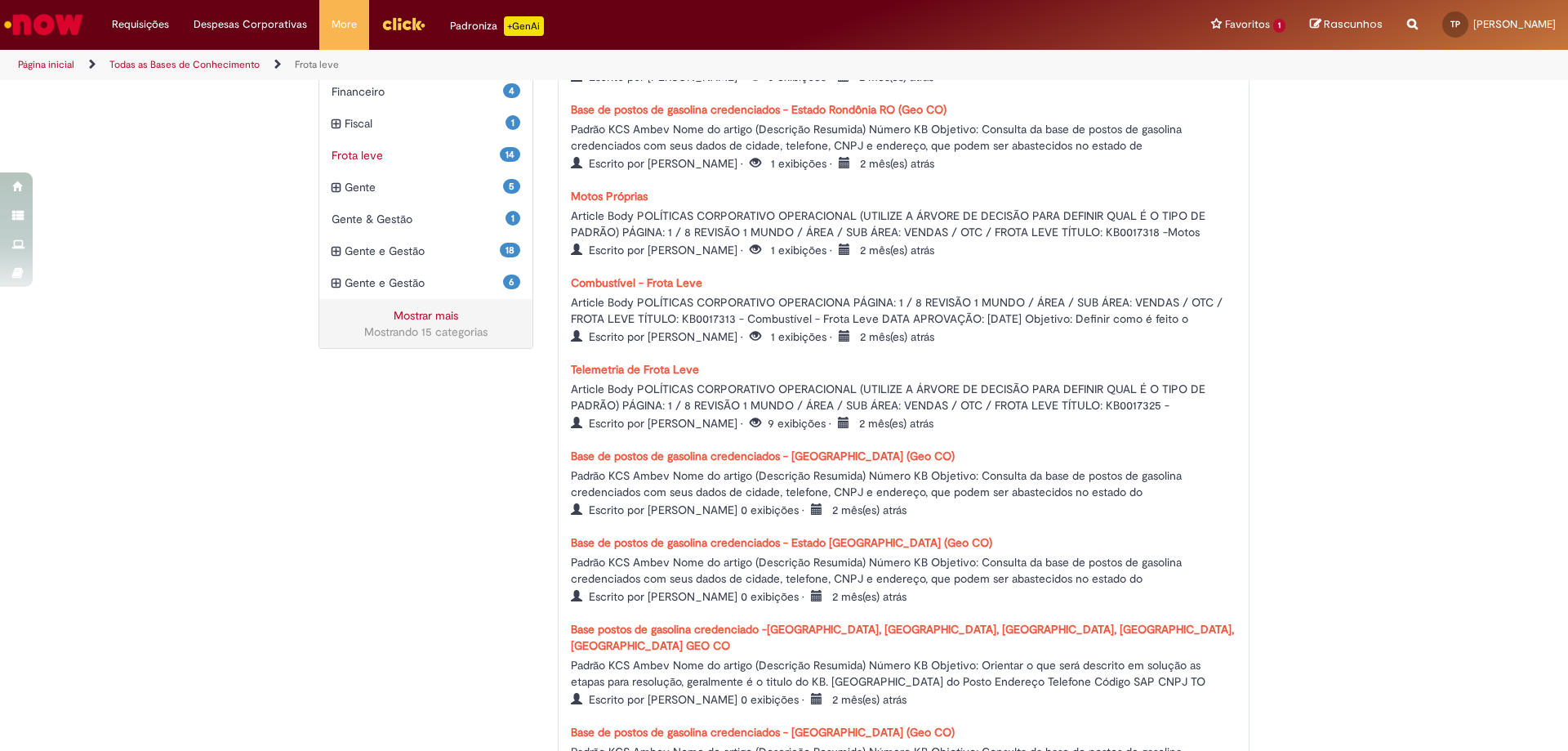
click at [438, 319] on link "Mostrar mais" at bounding box center [426, 315] width 64 height 14
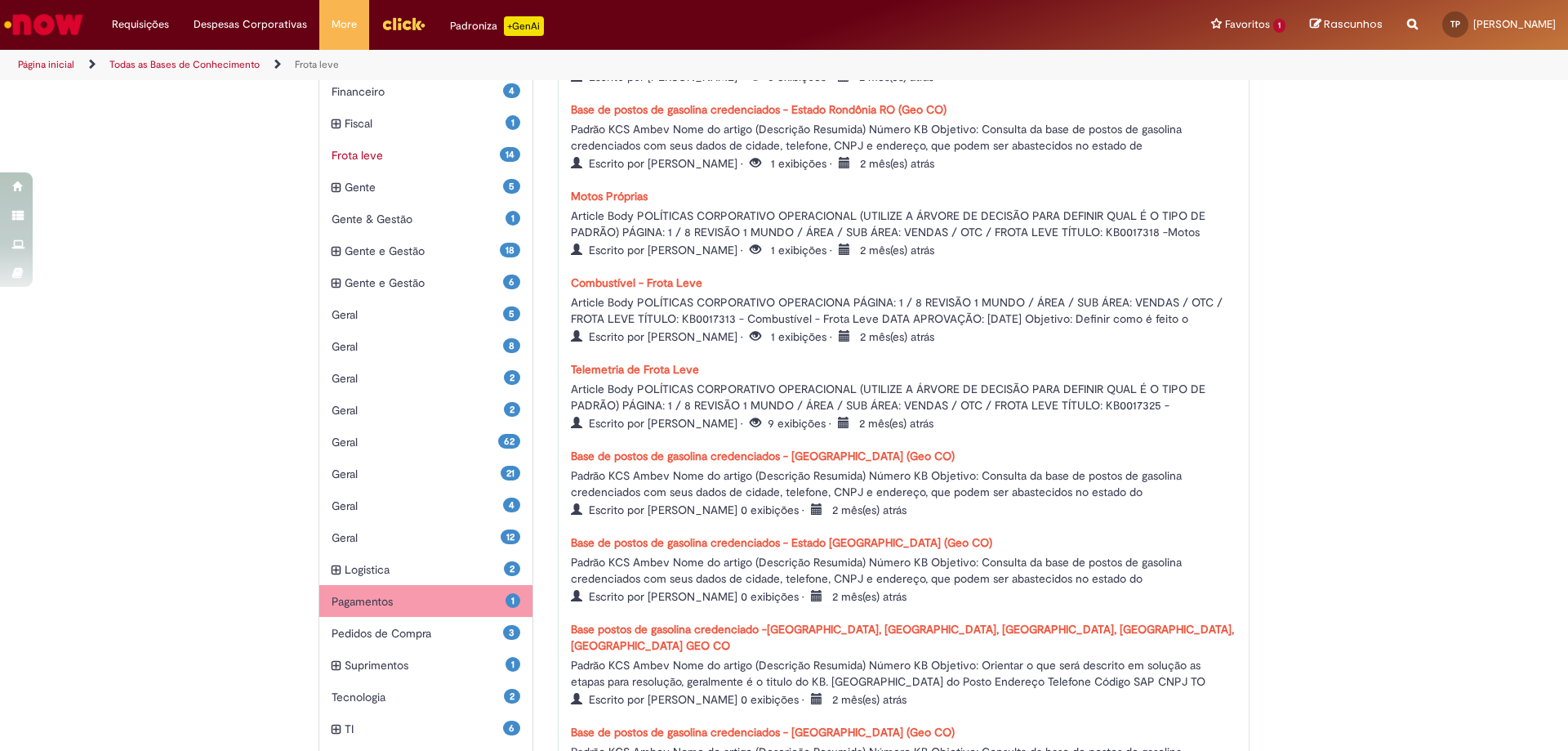
scroll to position [746, 0]
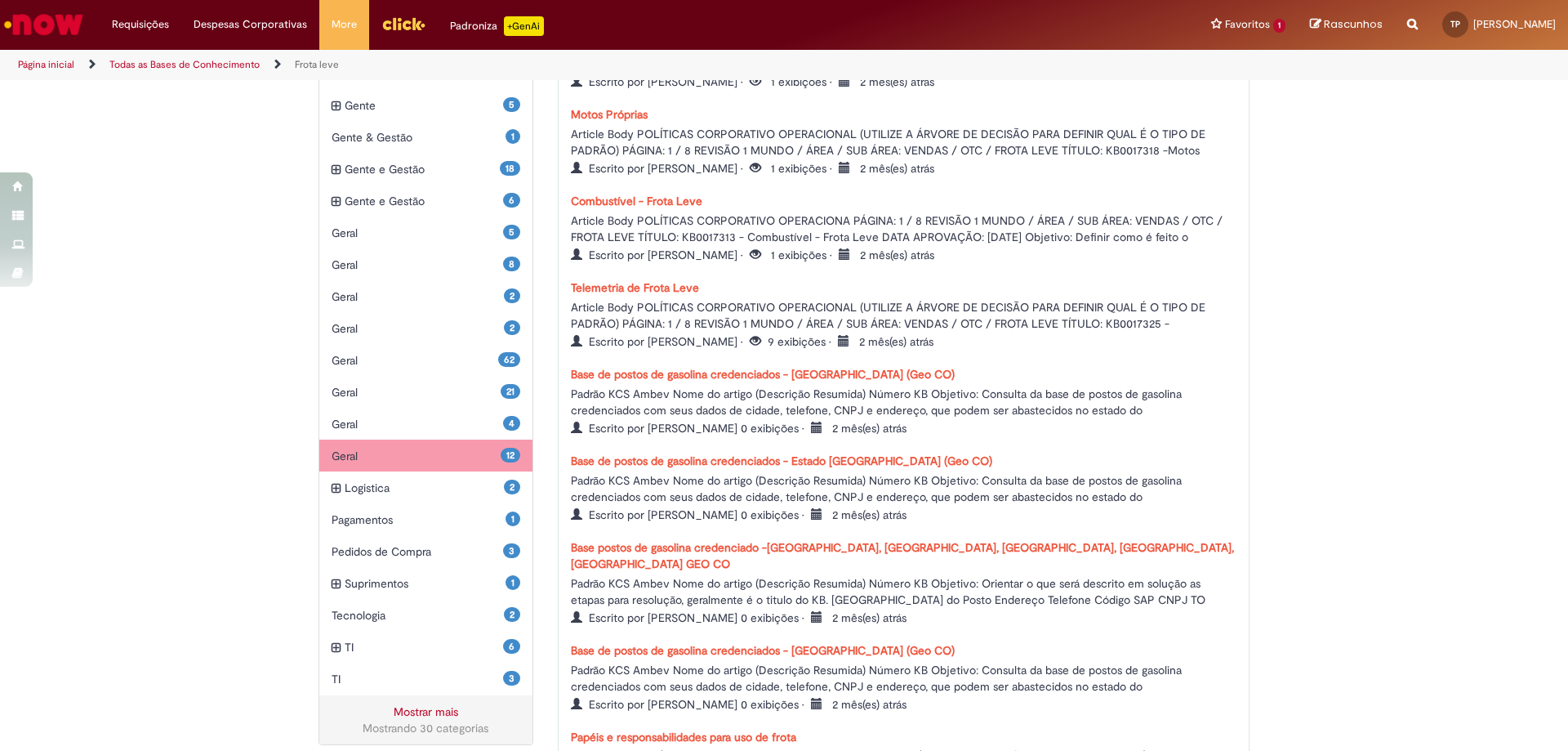
click at [430, 470] on div "12 Geral Itens" at bounding box center [426, 456] width 213 height 33
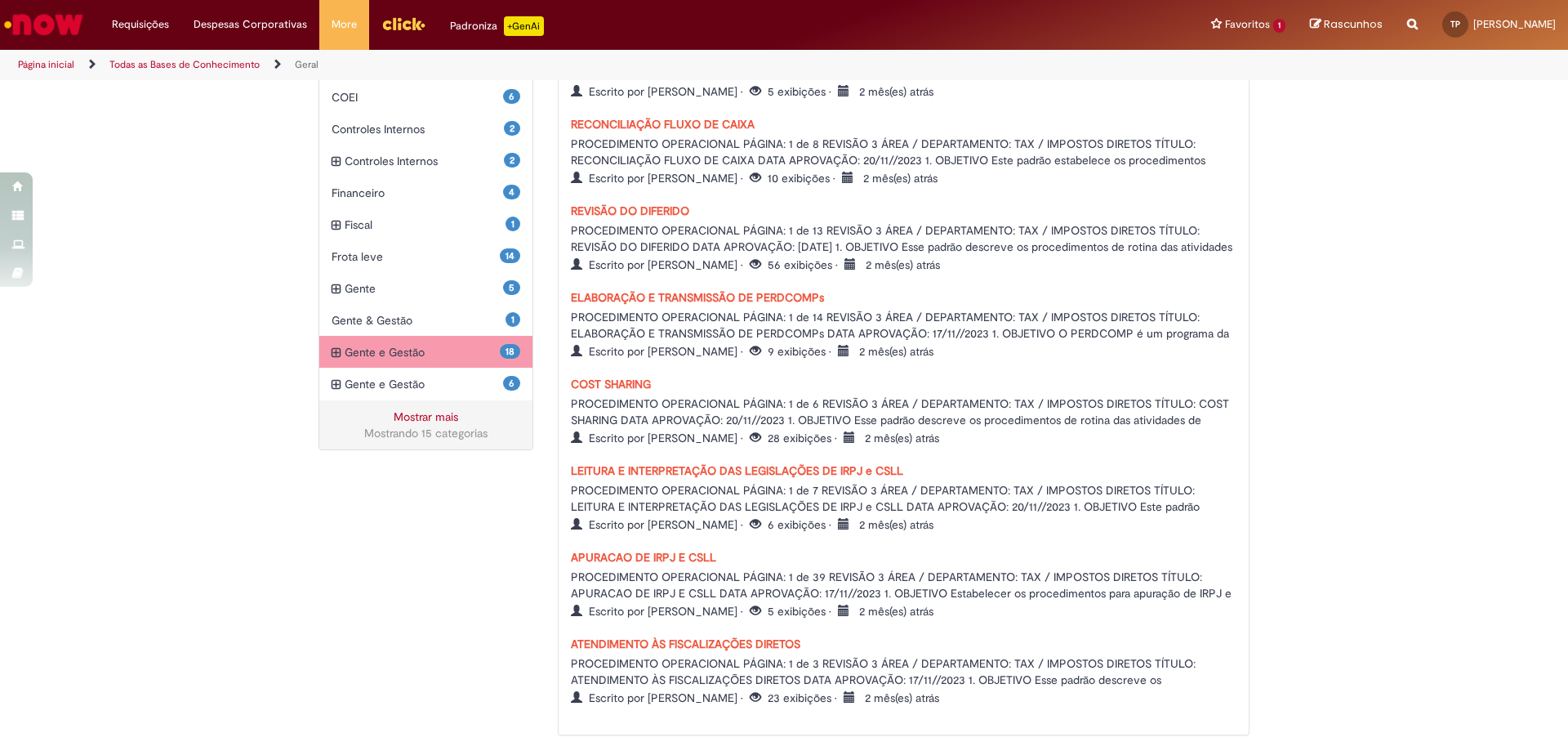
scroll to position [562, 0]
click at [432, 356] on span "Gente e Gestão Itens" at bounding box center [423, 353] width 156 height 16
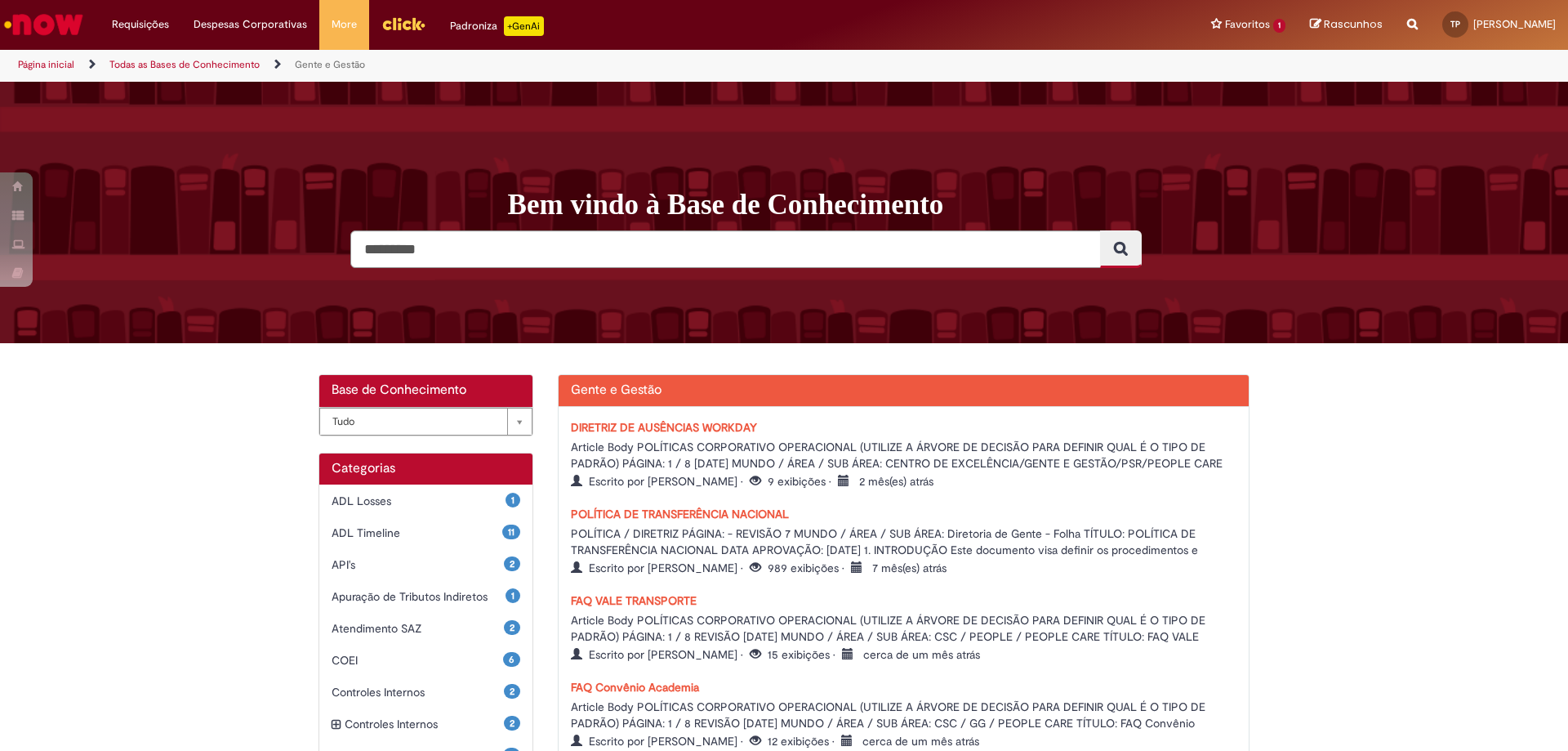
scroll to position [163, 0]
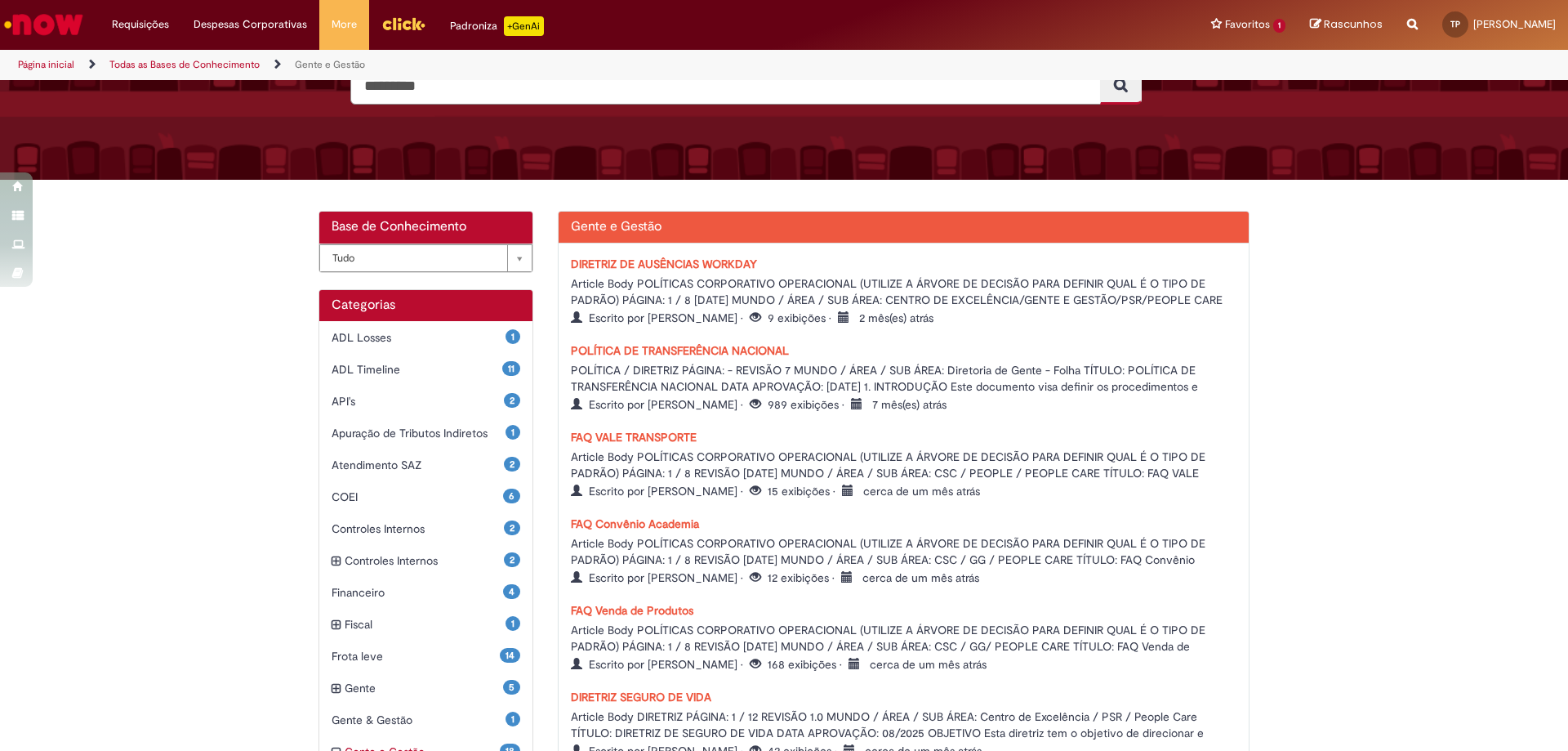
click at [730, 338] on div "DIRETRIZ DE AUSÊNCIAS WORKDAY Article Body POLÍTICAS CORPORATIVO OPERACIONAL (U…" at bounding box center [904, 688] width 691 height 891
click at [733, 348] on link "POLÍTICA DE TRANSFERÊNCIA NACIONAL" at bounding box center [680, 350] width 218 height 14
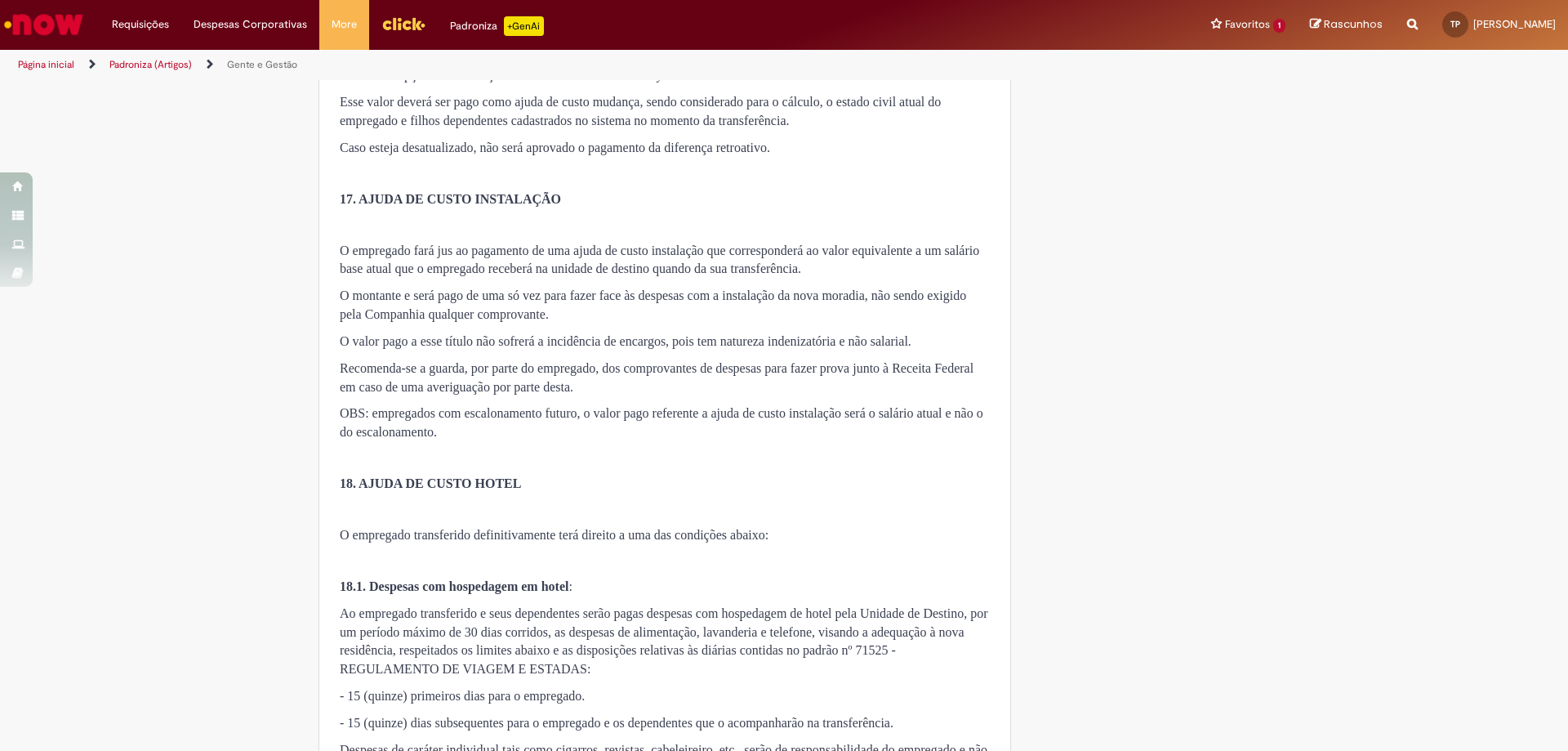
scroll to position [4414, 0]
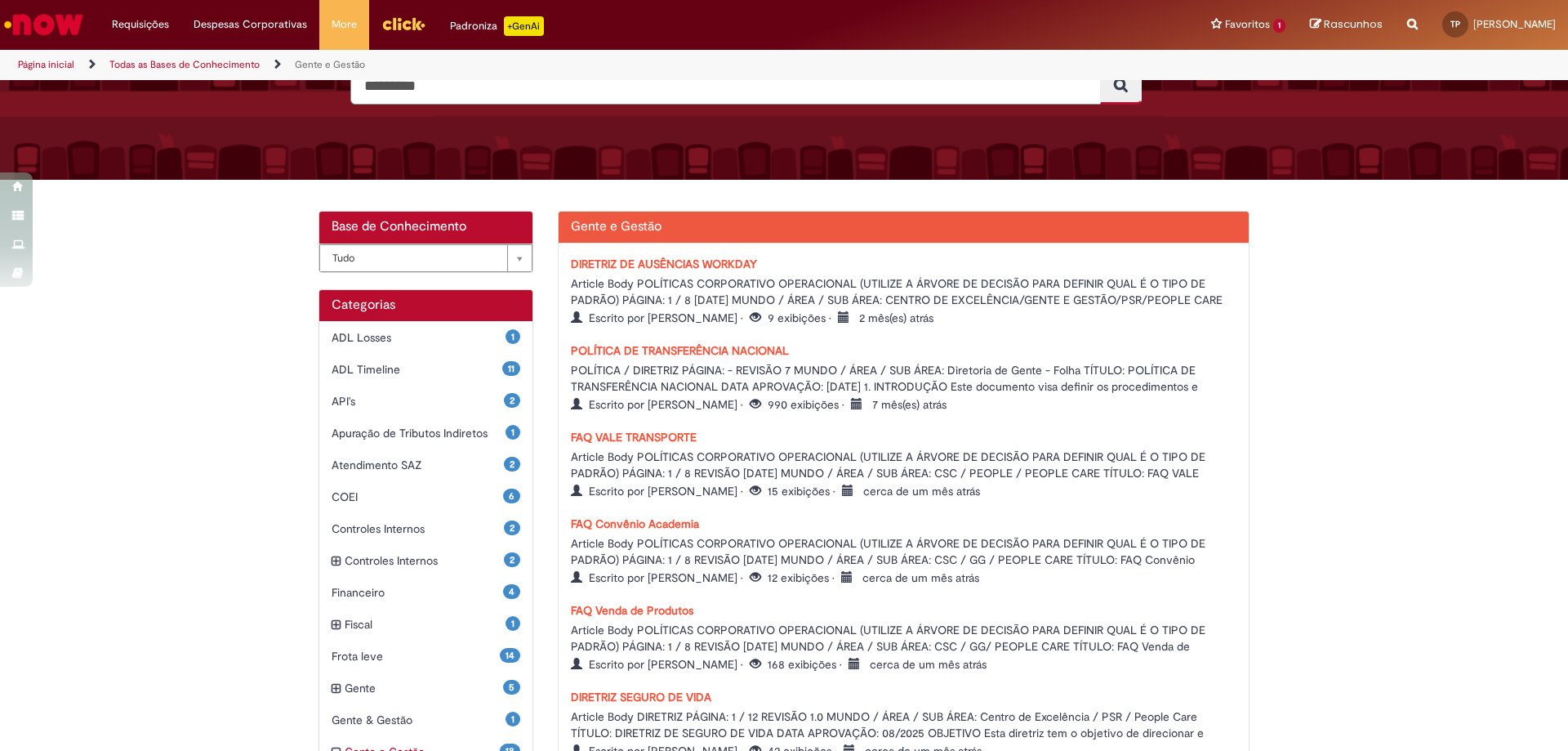
scroll to position [245, 0]
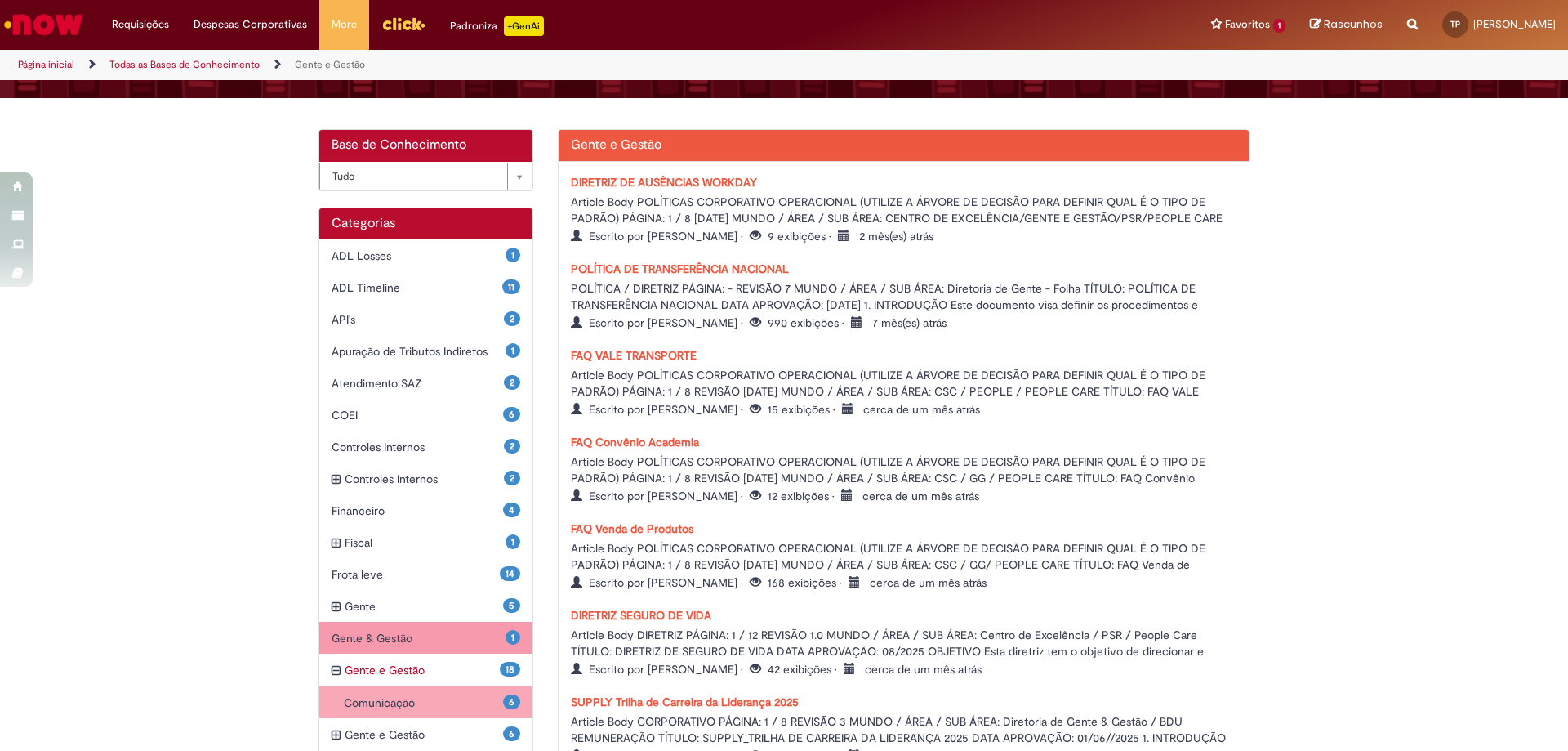
click at [414, 633] on span "Gente & Gestão Itens" at bounding box center [418, 638] width 174 height 16
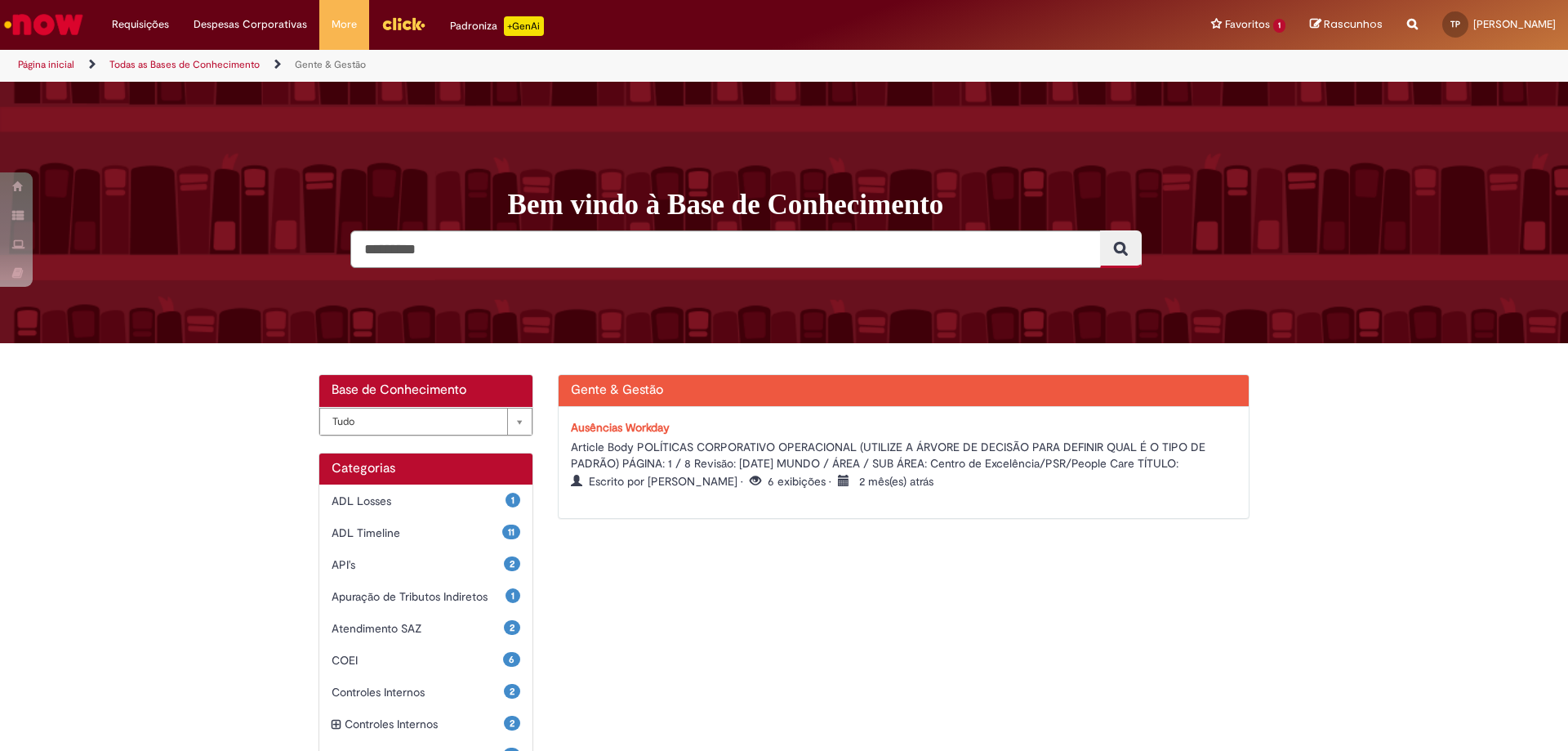
click at [650, 427] on link "Ausências Workday" at bounding box center [620, 427] width 99 height 14
